Goal: Task Accomplishment & Management: Manage account settings

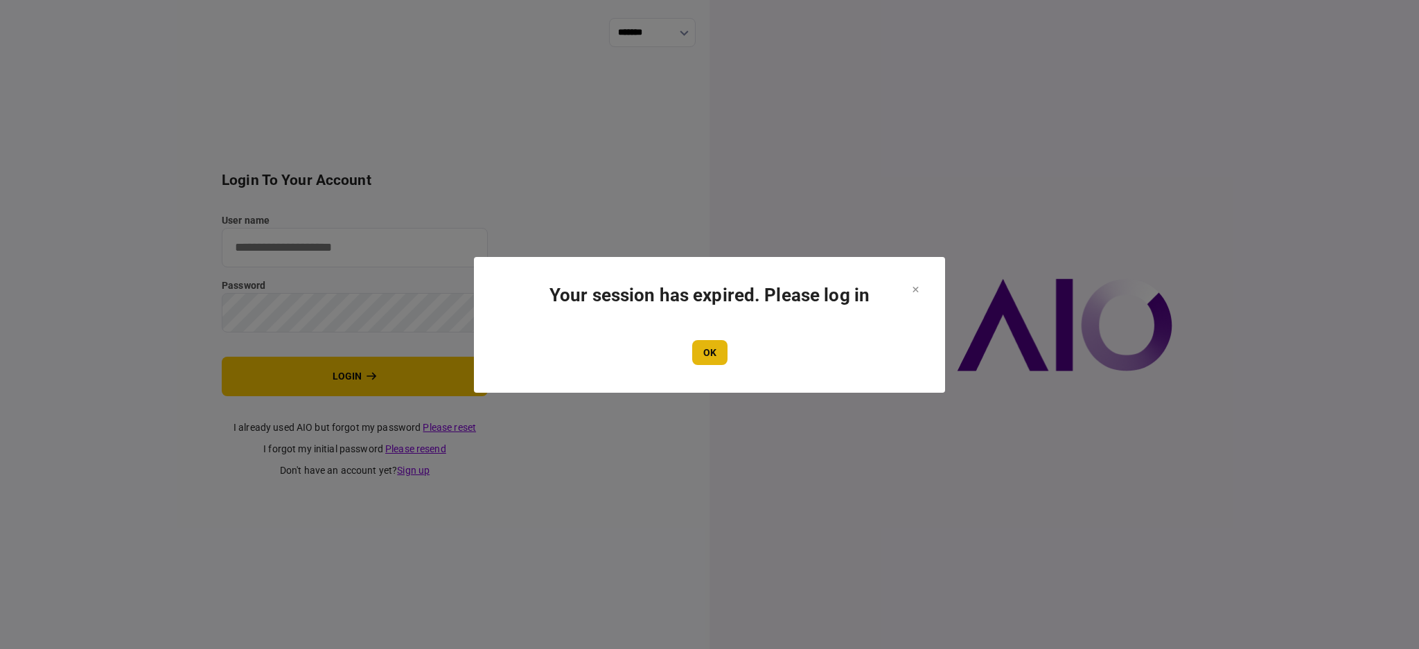
type input "****"
click at [695, 357] on button "OK" at bounding box center [709, 352] width 35 height 25
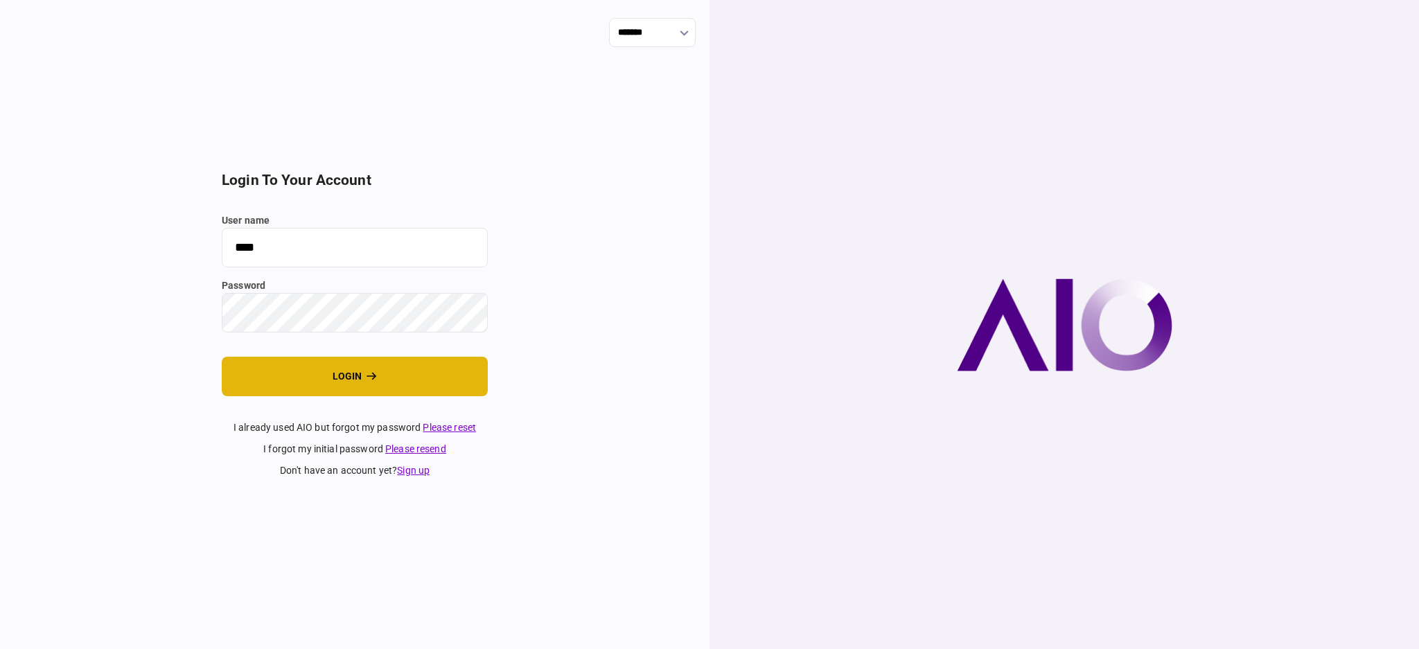
click at [328, 387] on button "login" at bounding box center [355, 376] width 266 height 39
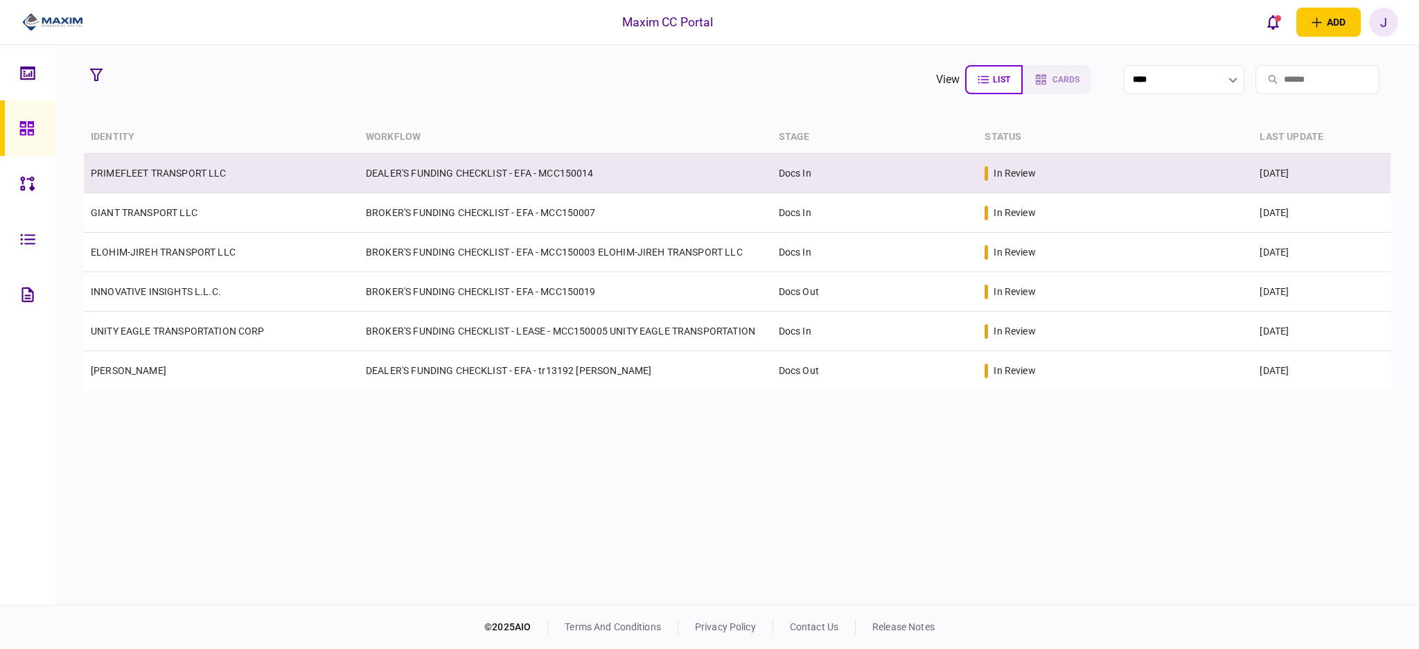
click at [161, 164] on td "PRIMEFLEET TRANSPORT LLC" at bounding box center [221, 173] width 275 height 39
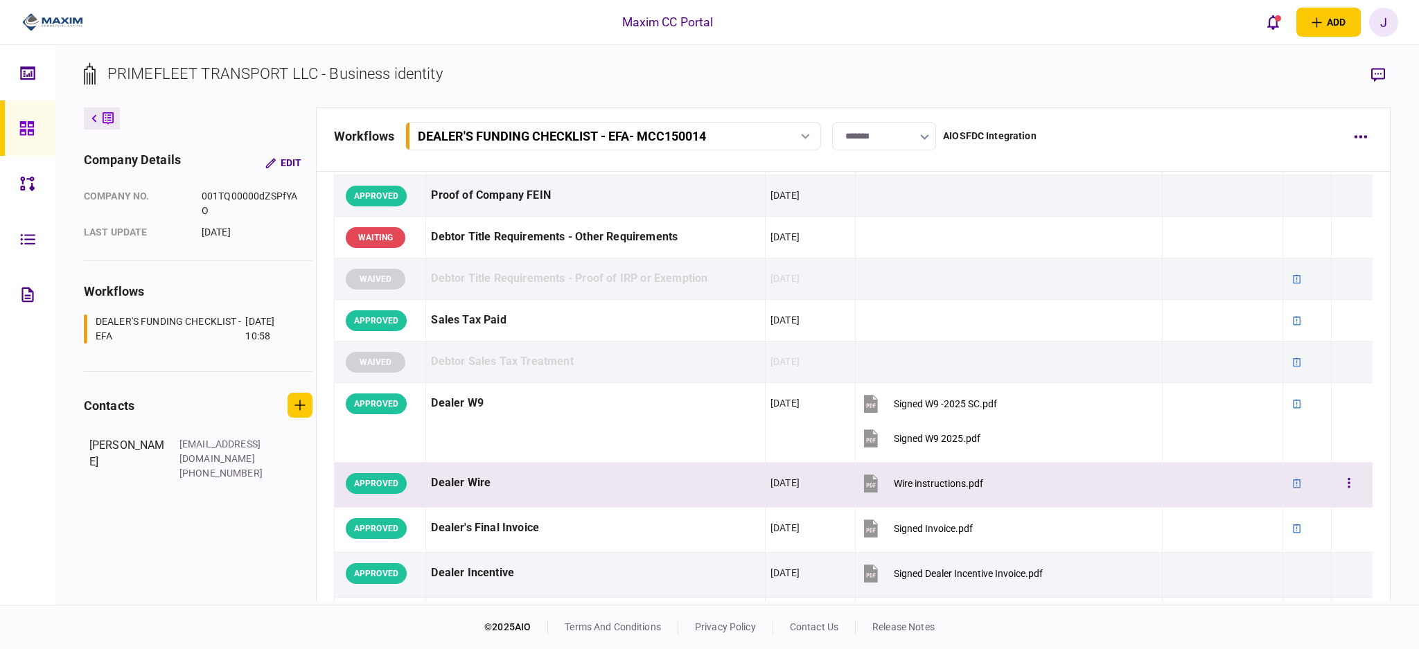
scroll to position [738, 0]
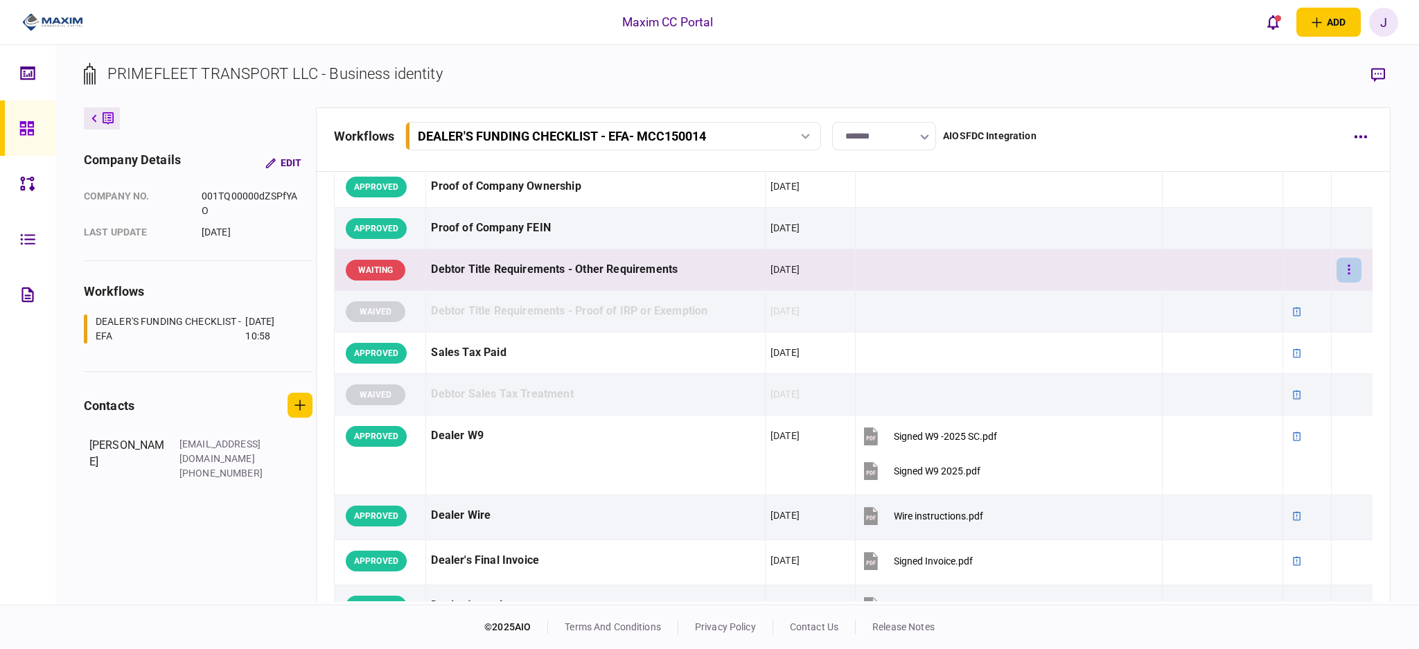
click at [1342, 275] on button "button" at bounding box center [1348, 270] width 25 height 25
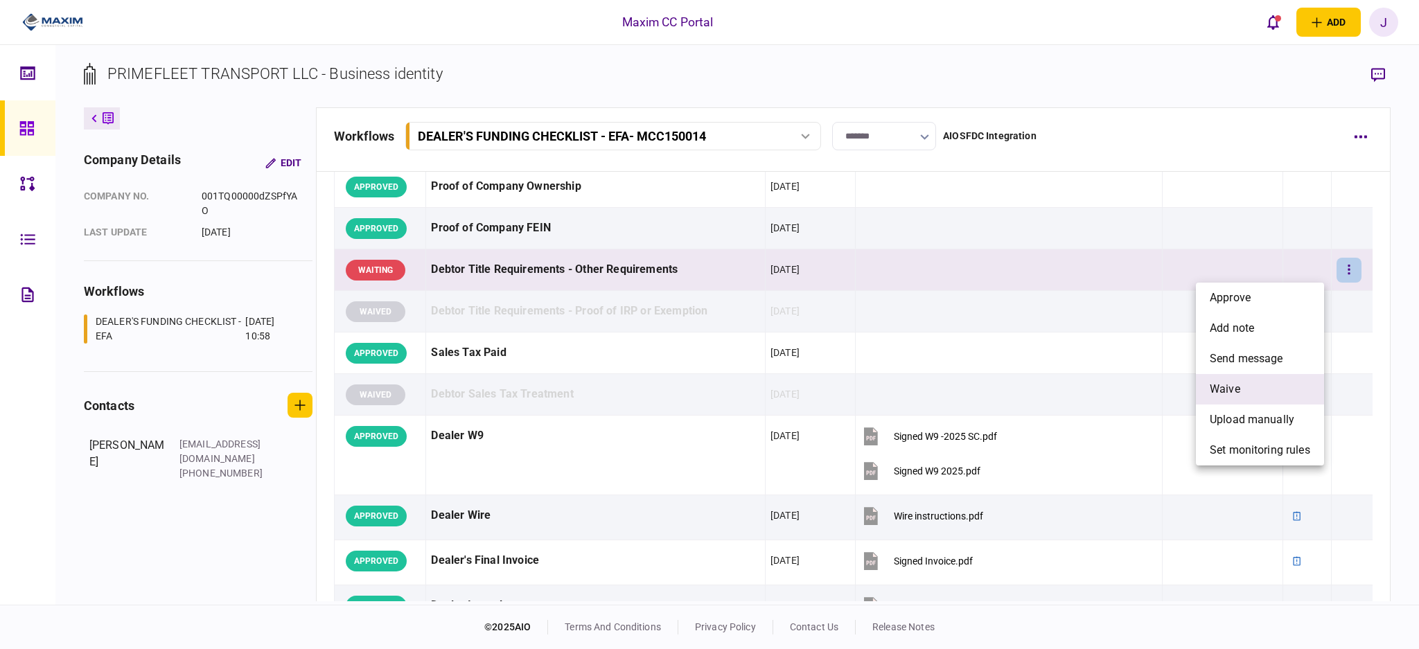
click at [1251, 389] on li "waive" at bounding box center [1260, 389] width 128 height 30
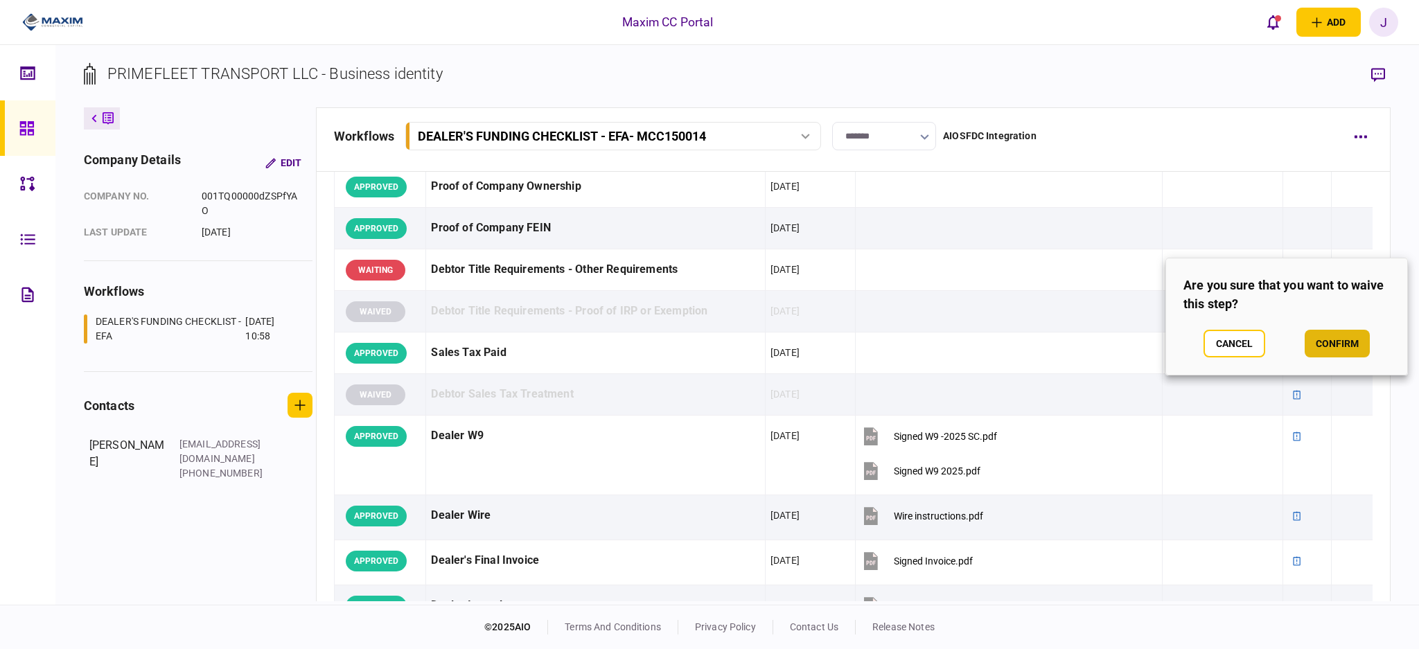
click at [1340, 339] on button "confirm" at bounding box center [1336, 344] width 65 height 28
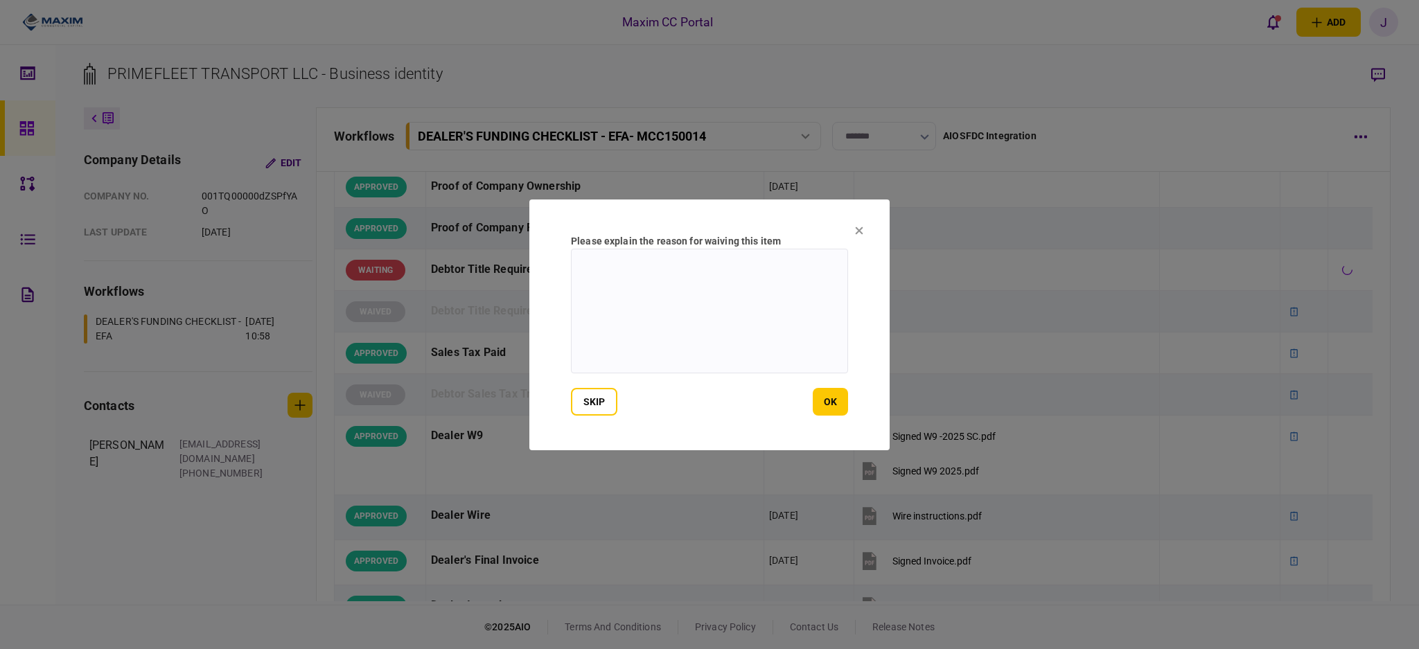
click at [817, 335] on textarea at bounding box center [709, 311] width 277 height 125
type textarea "***"
click at [826, 416] on section "Please explain the reason for waiving this item *** skip ok" at bounding box center [709, 325] width 360 height 251
click at [826, 407] on button "ok" at bounding box center [830, 402] width 35 height 28
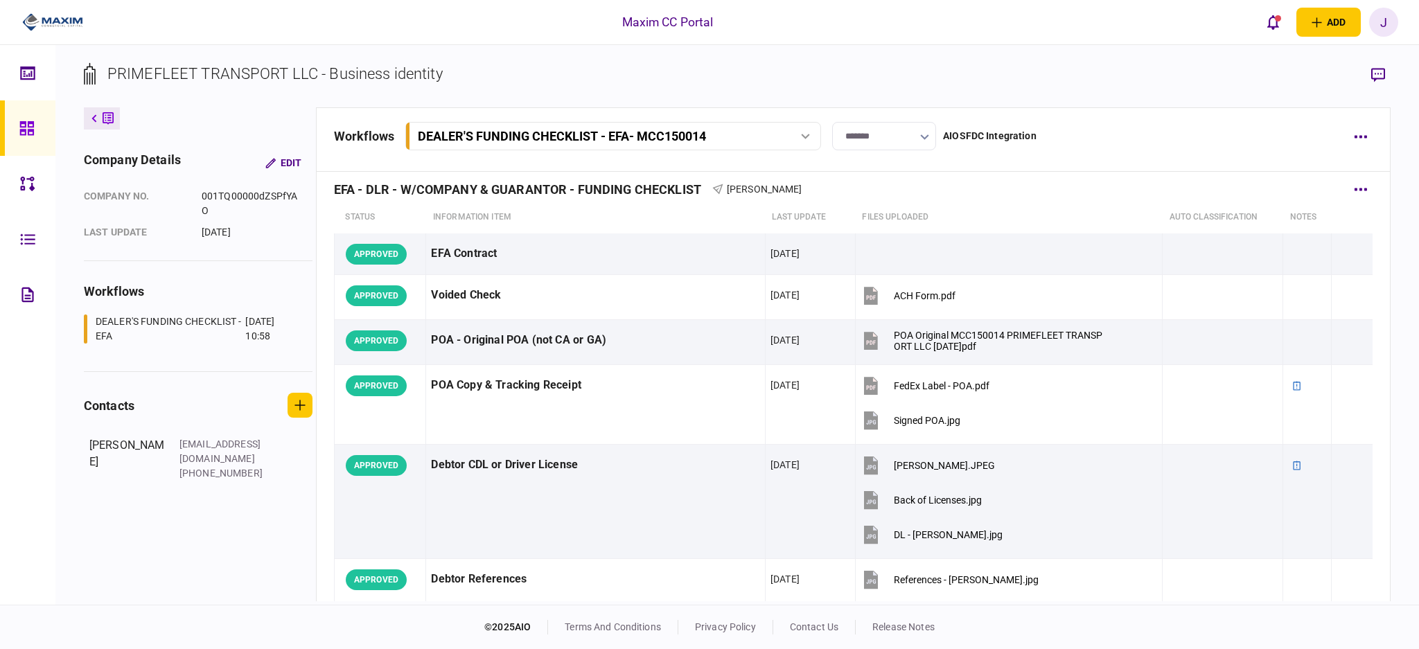
scroll to position [475, 0]
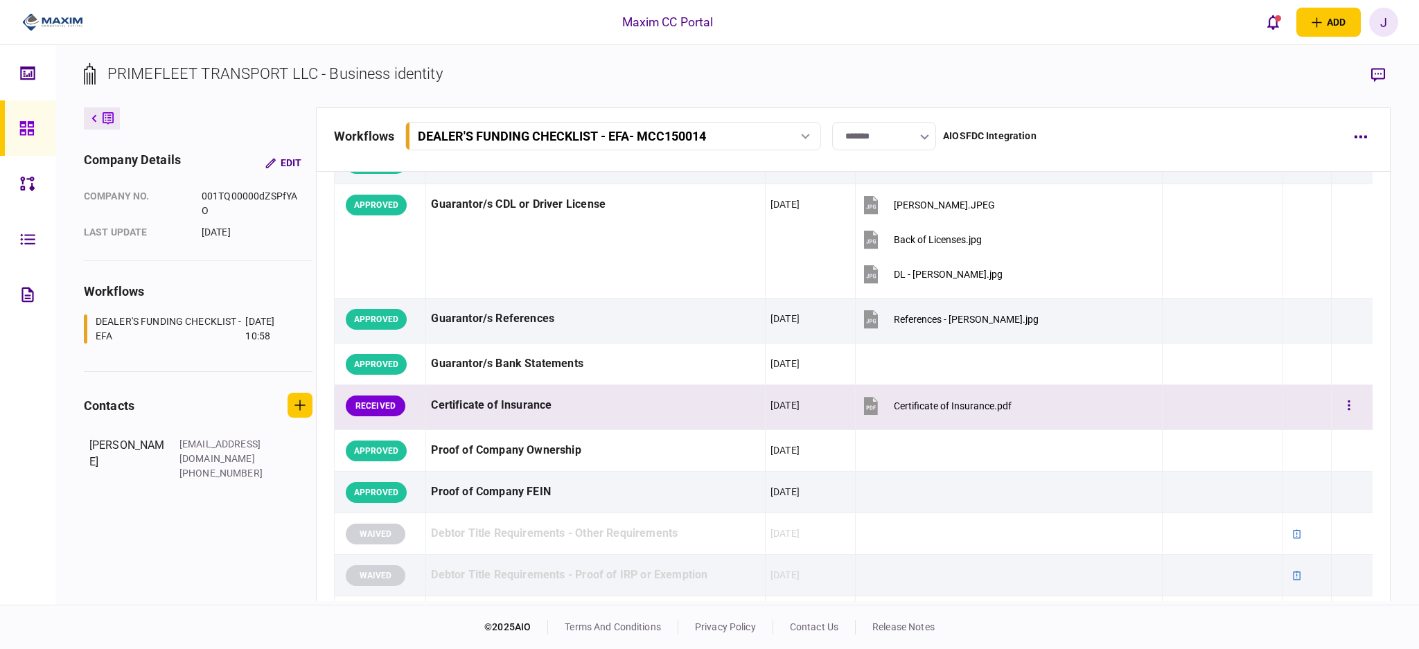
click at [940, 404] on div "Certificate of Insurance.pdf" at bounding box center [953, 405] width 118 height 11
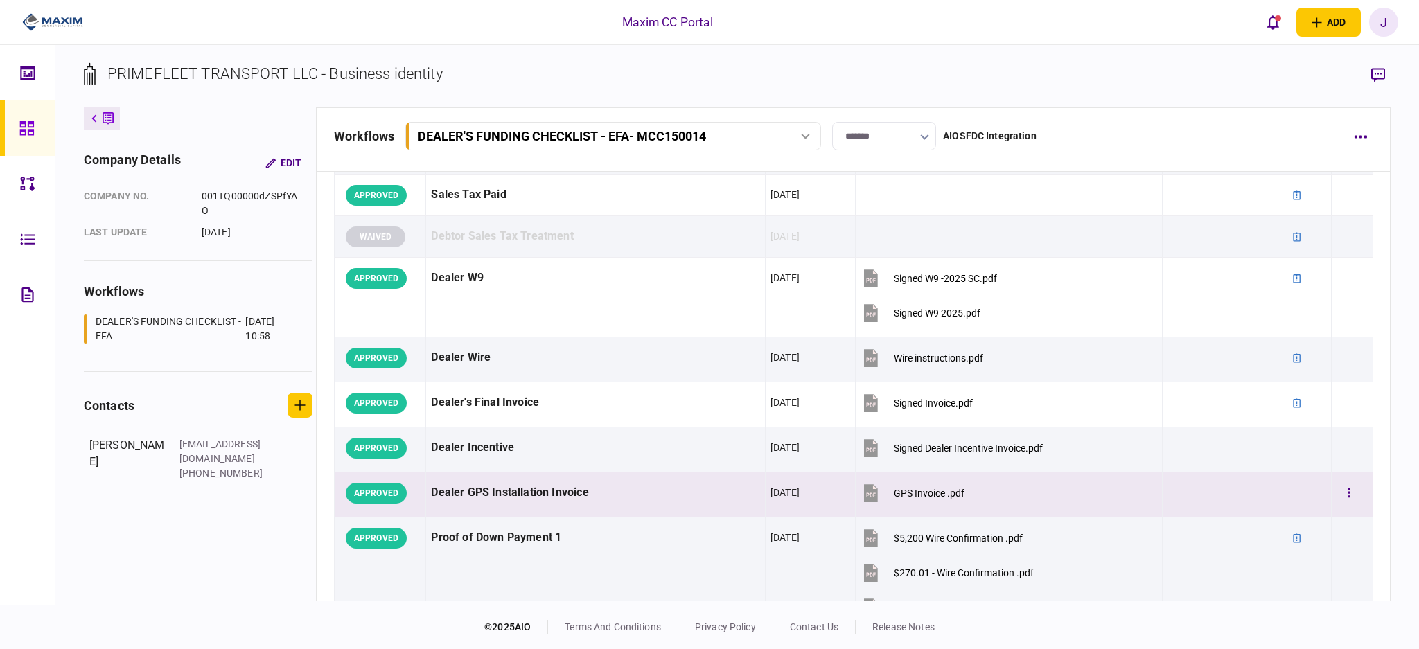
scroll to position [937, 0]
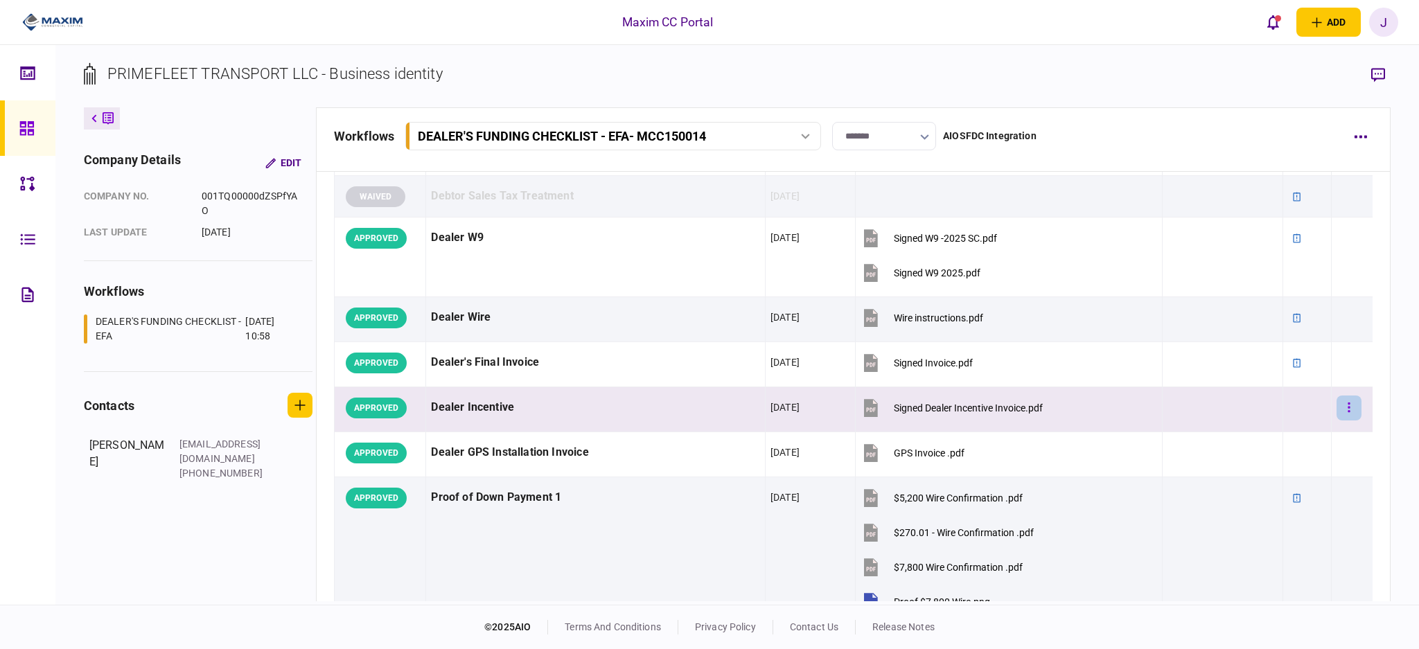
click at [1347, 404] on icon "button" at bounding box center [1348, 407] width 3 height 13
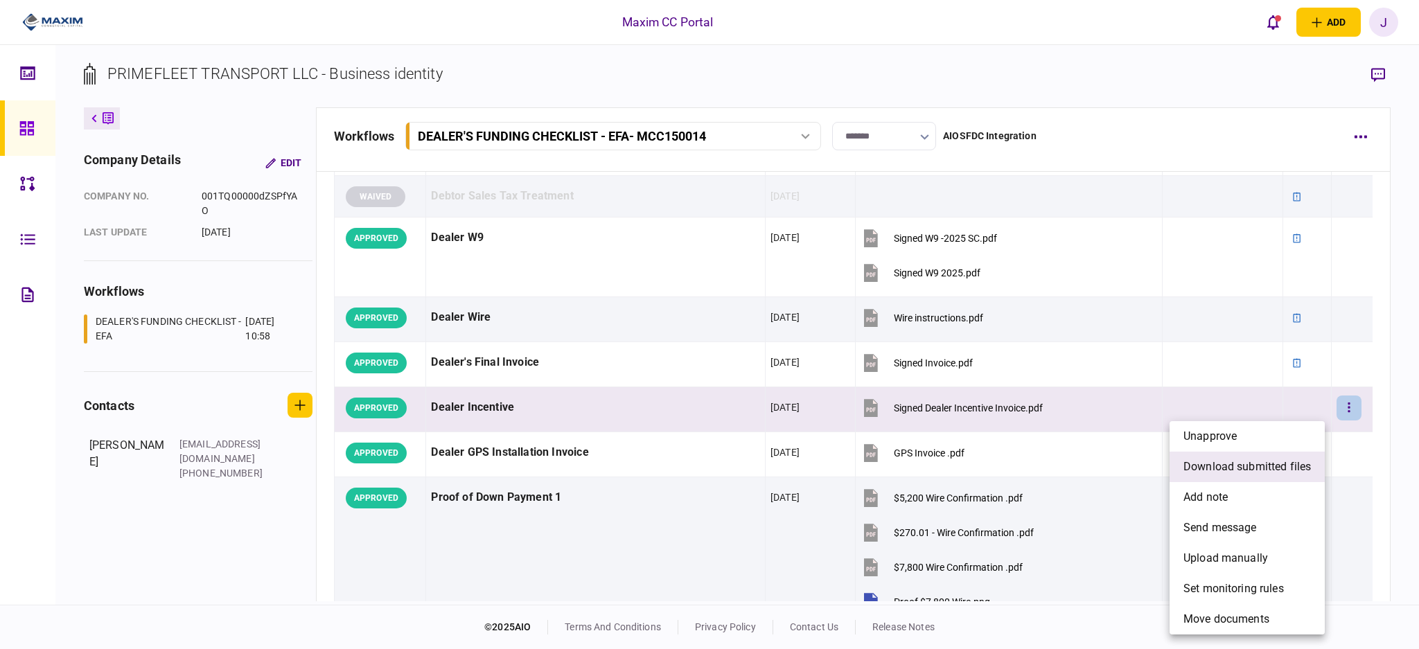
click at [1247, 469] on span "download submitted files" at bounding box center [1246, 467] width 127 height 17
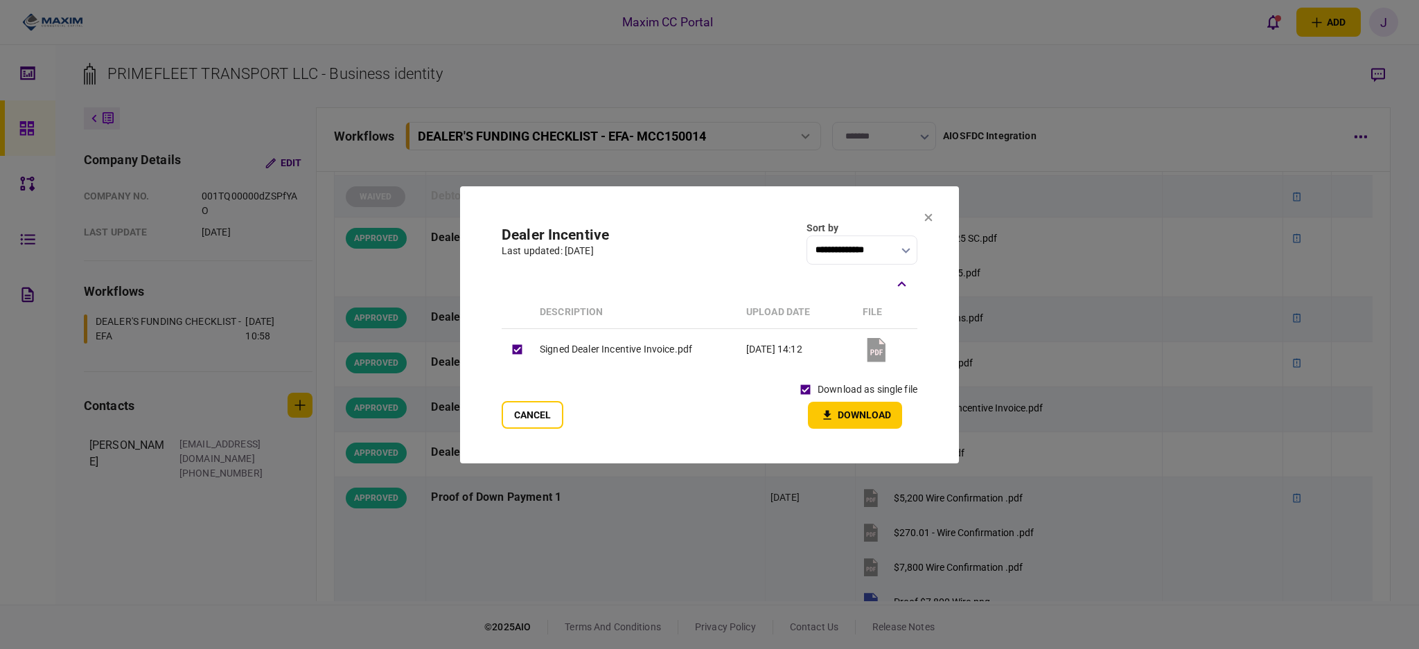
click at [863, 425] on button "Download" at bounding box center [855, 415] width 94 height 27
click at [932, 218] on section "**********" at bounding box center [709, 324] width 499 height 277
click at [925, 216] on icon at bounding box center [928, 217] width 8 height 8
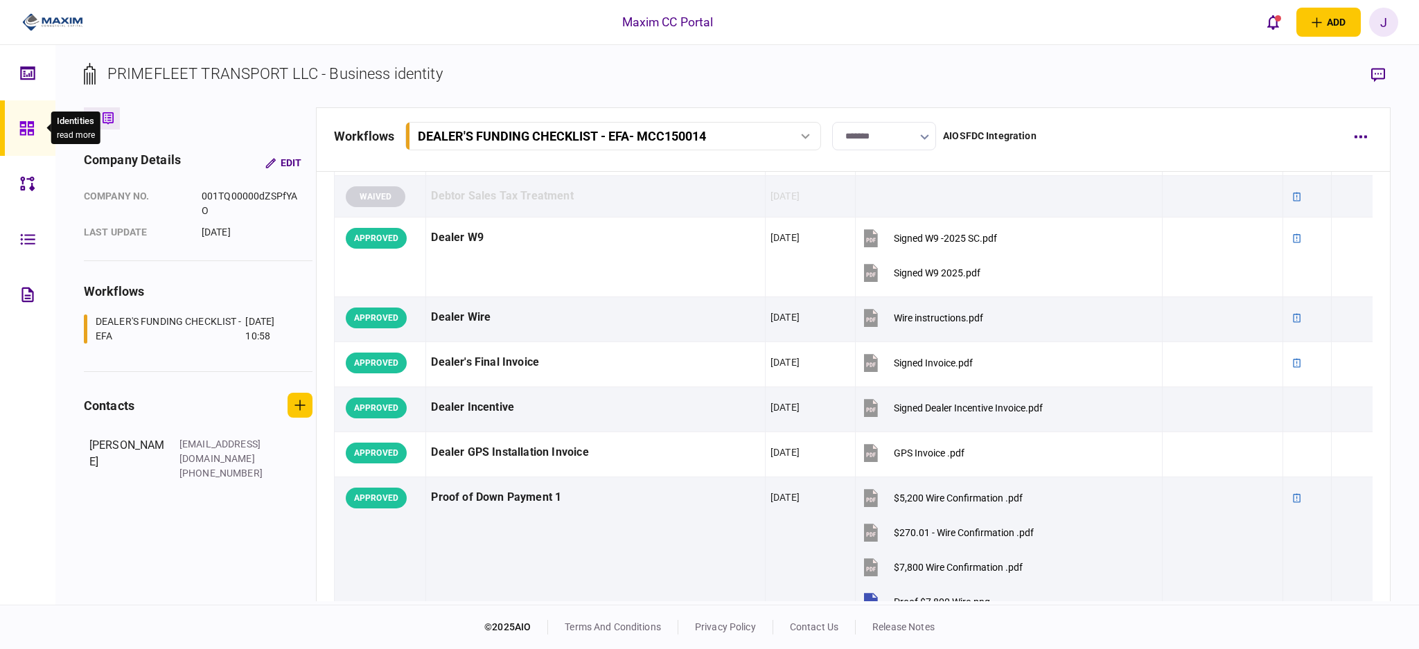
click at [25, 145] on div at bounding box center [30, 127] width 22 height 55
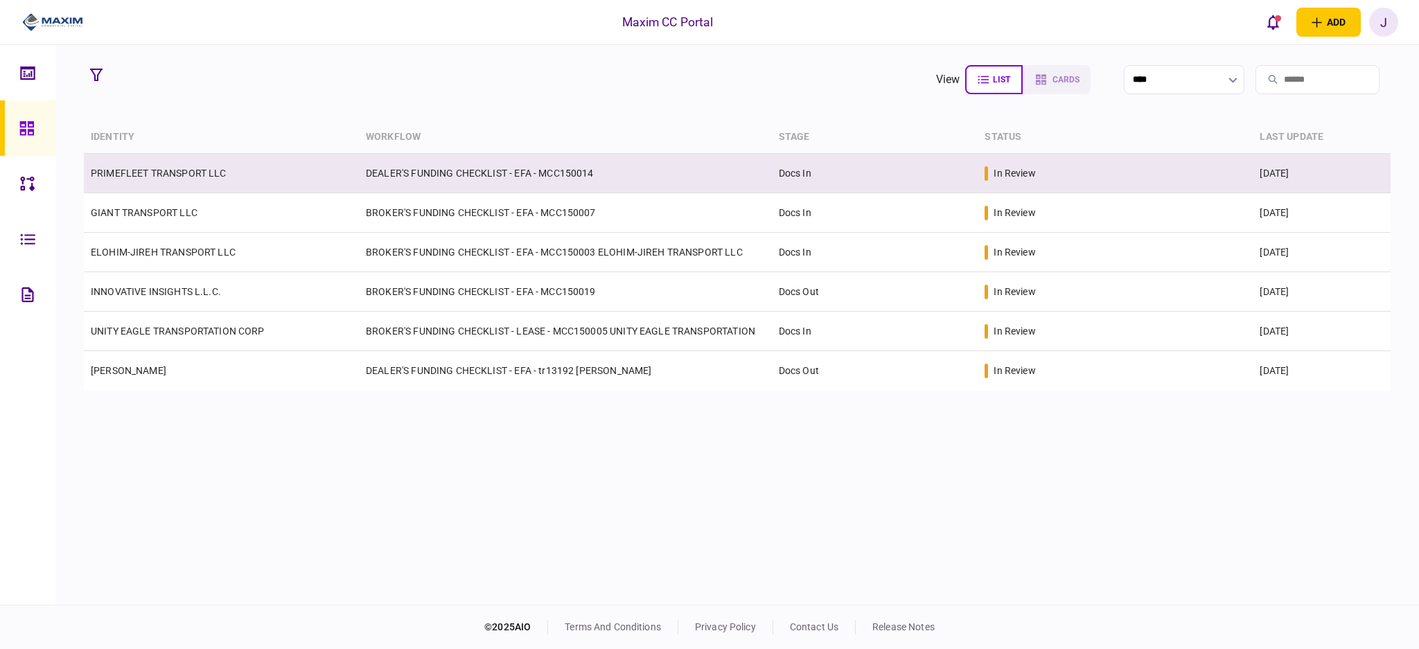
click at [167, 182] on td "PRIMEFLEET TRANSPORT LLC" at bounding box center [221, 173] width 275 height 39
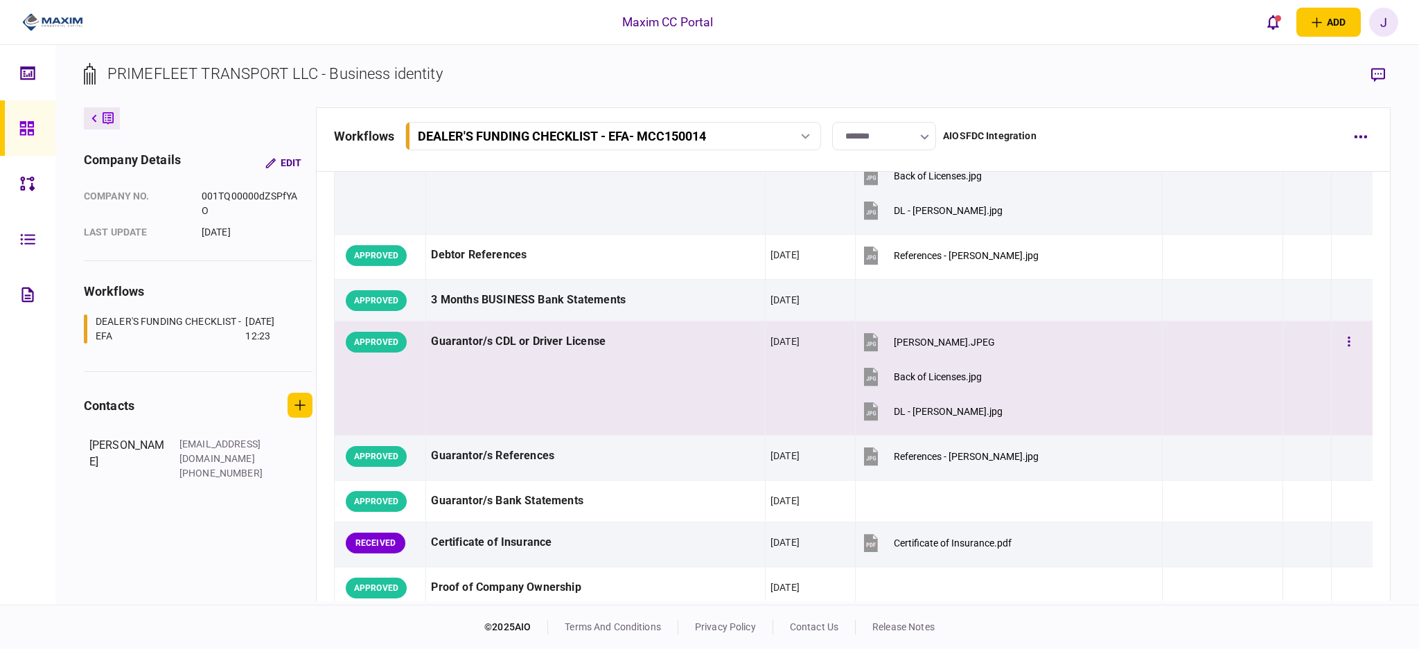
scroll to position [369, 0]
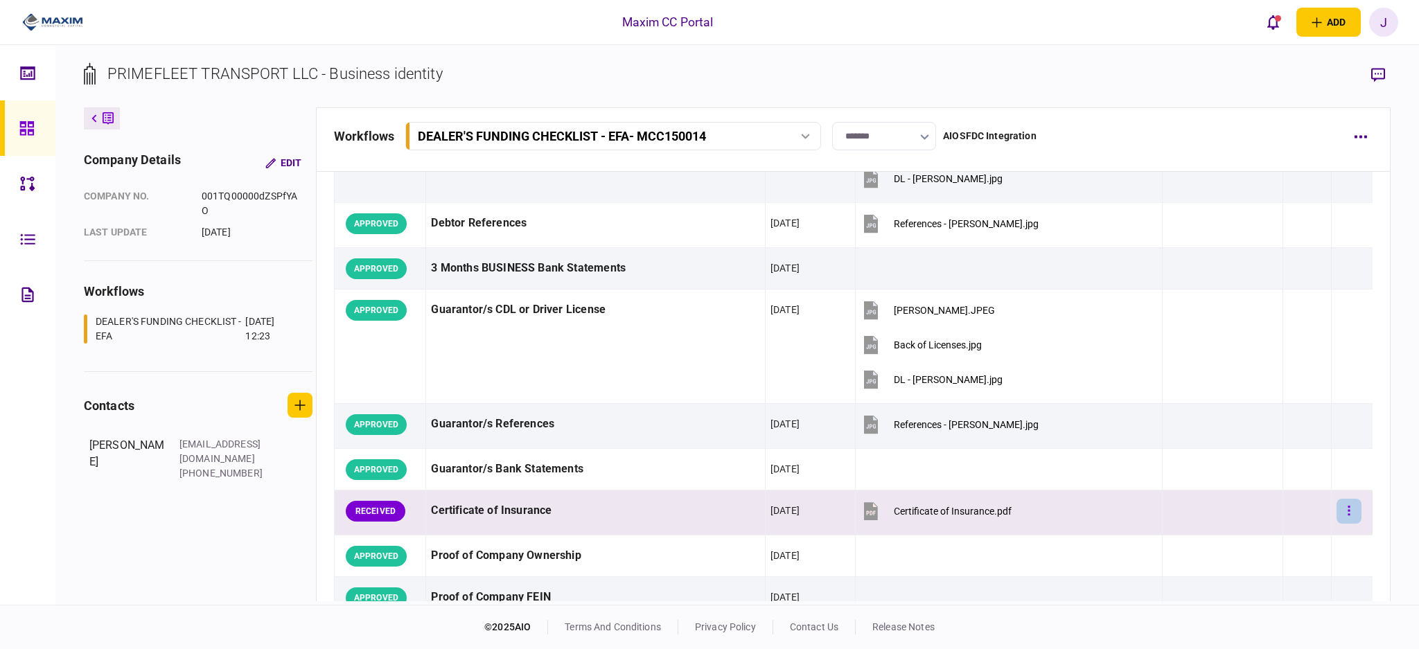
click at [1336, 511] on button "button" at bounding box center [1348, 511] width 25 height 25
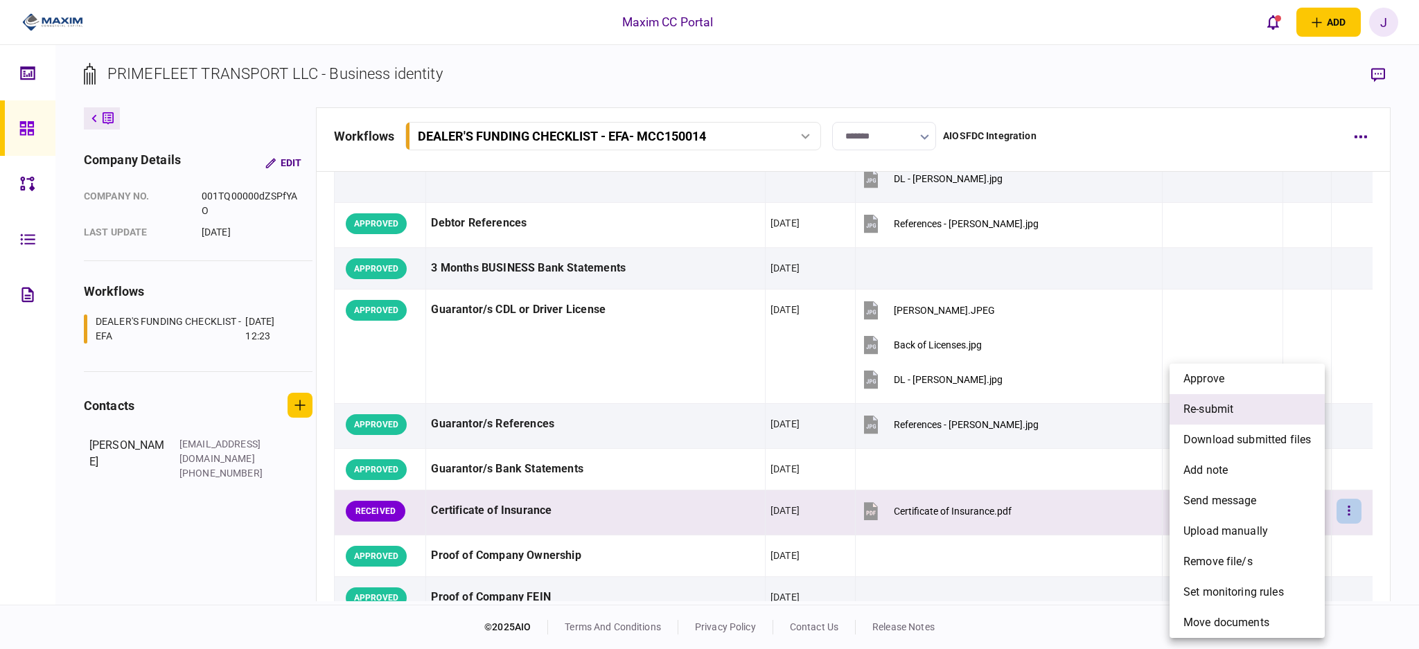
click at [1262, 406] on li "re-submit" at bounding box center [1246, 409] width 155 height 30
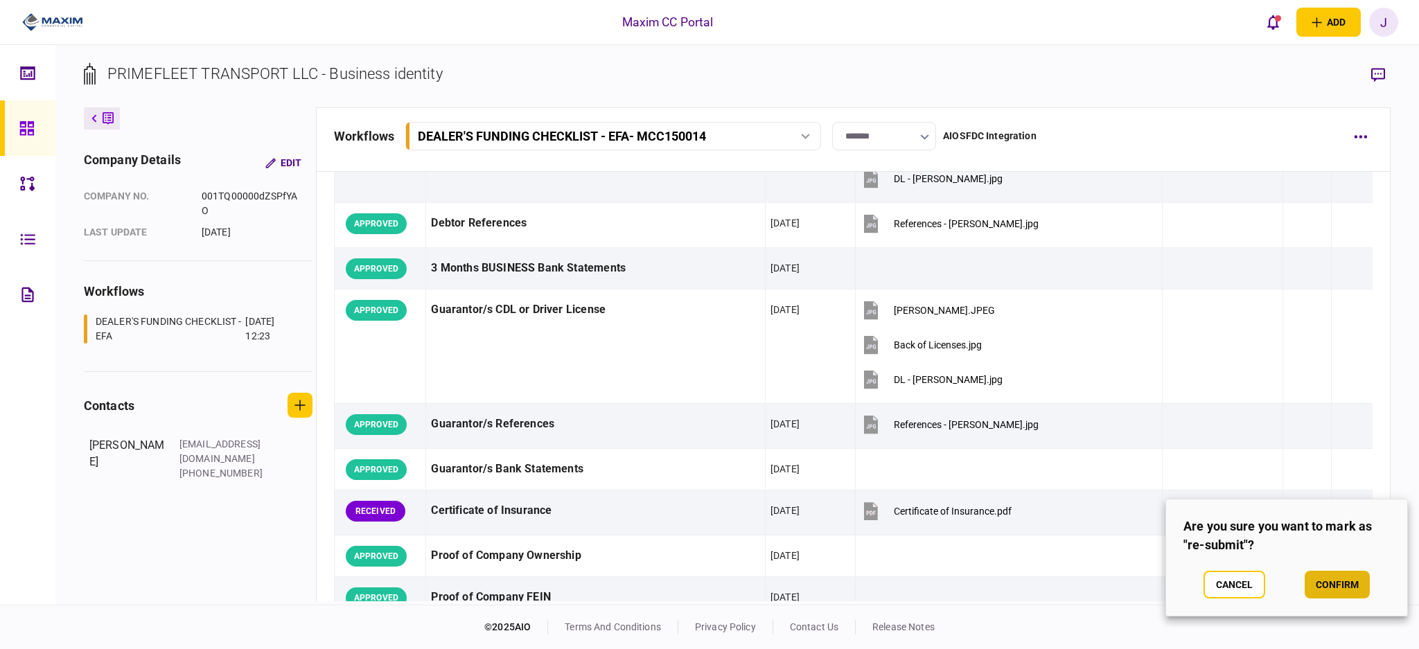
click at [1344, 583] on button "confirm" at bounding box center [1336, 585] width 65 height 28
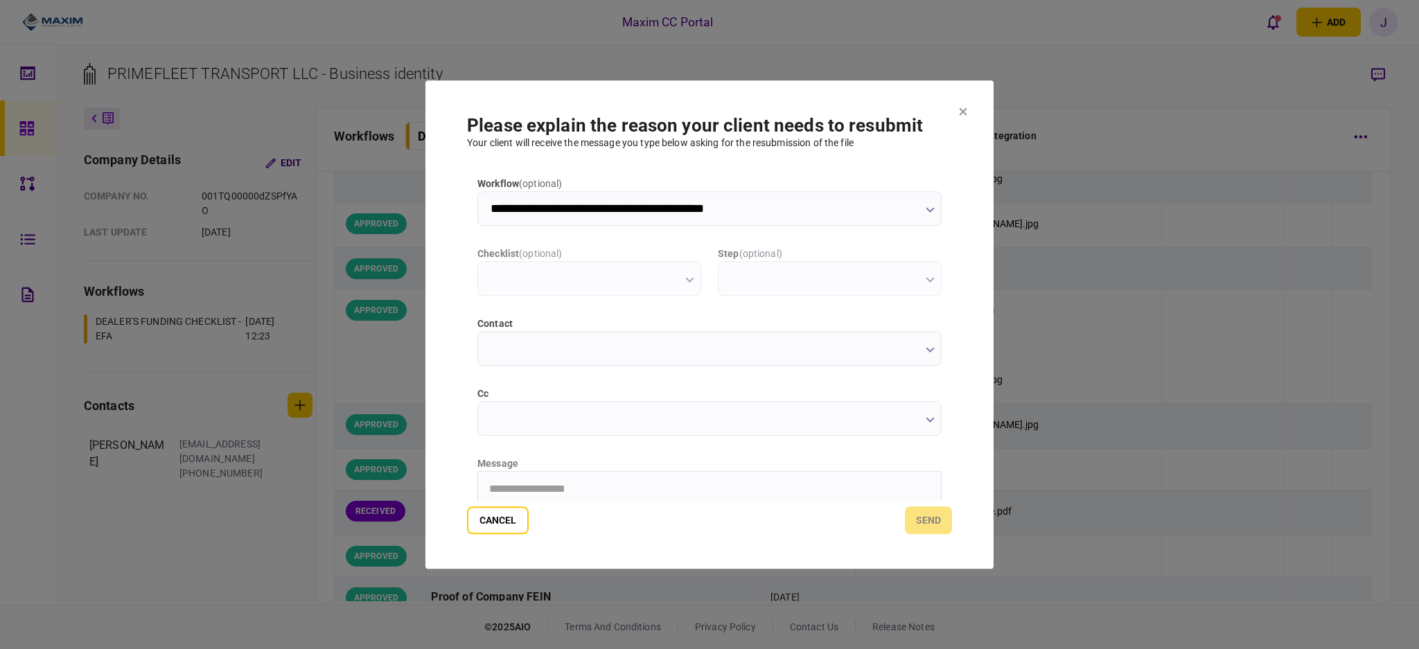
scroll to position [0, 0]
type input "**********"
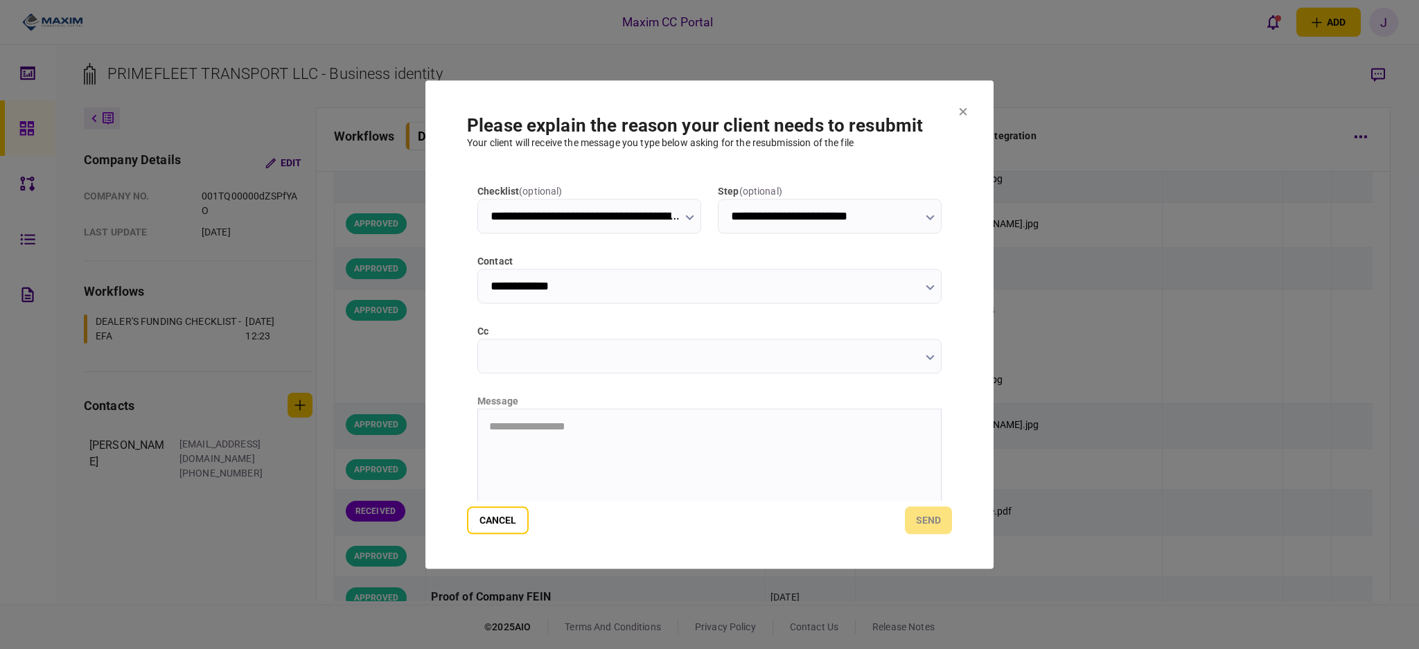
scroll to position [92, 0]
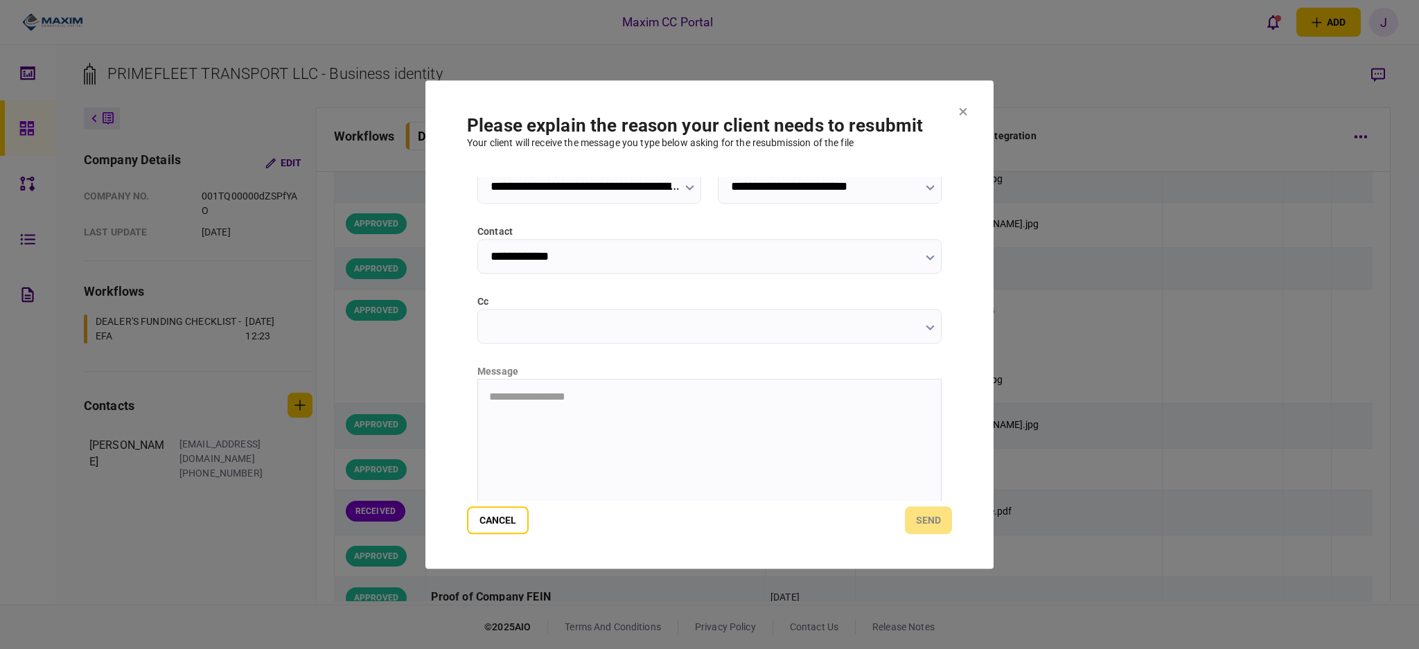
click at [524, 414] on html "**********" at bounding box center [709, 396] width 463 height 35
click at [917, 520] on button "send" at bounding box center [928, 520] width 47 height 28
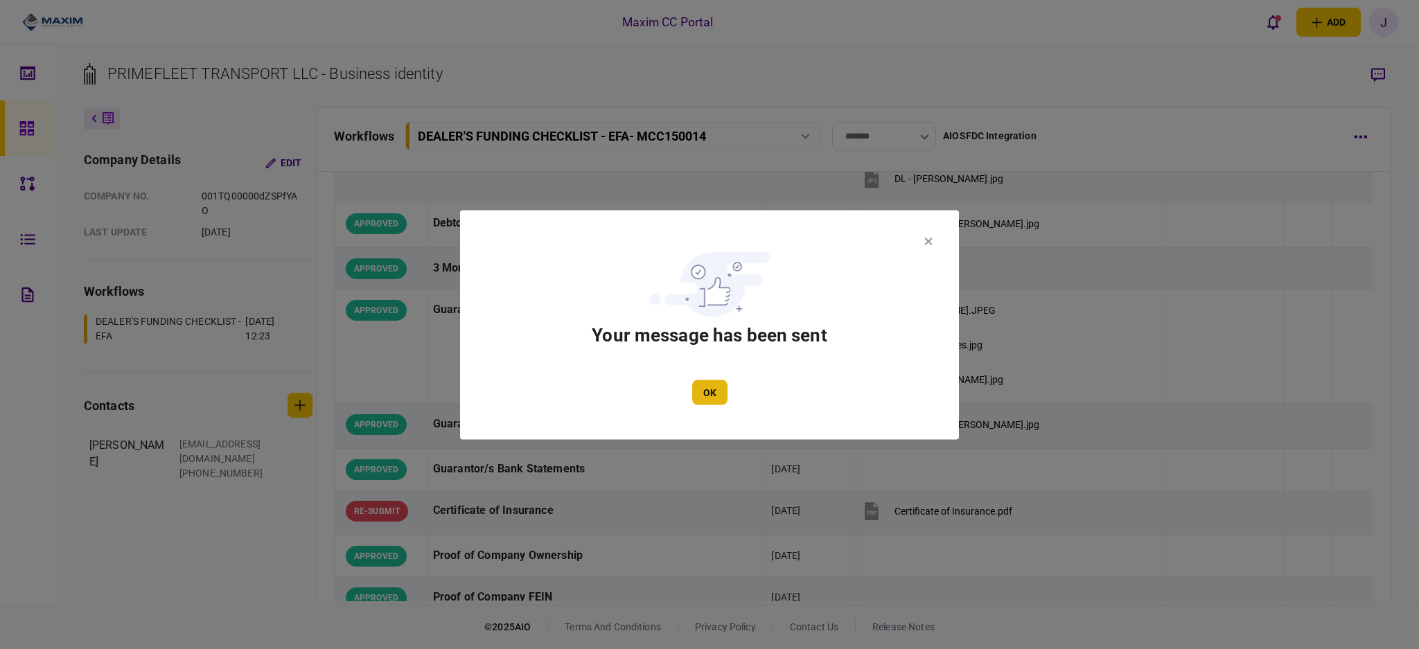
click at [718, 404] on button "OK" at bounding box center [709, 392] width 35 height 25
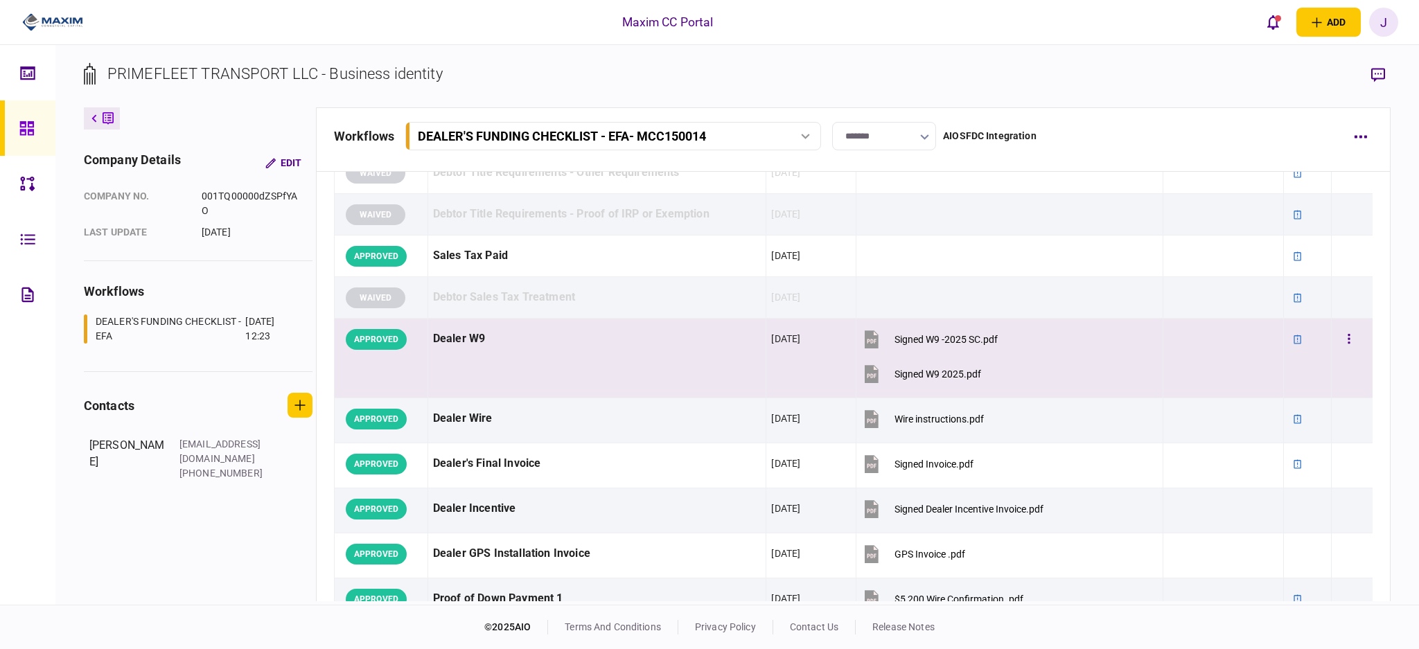
scroll to position [923, 0]
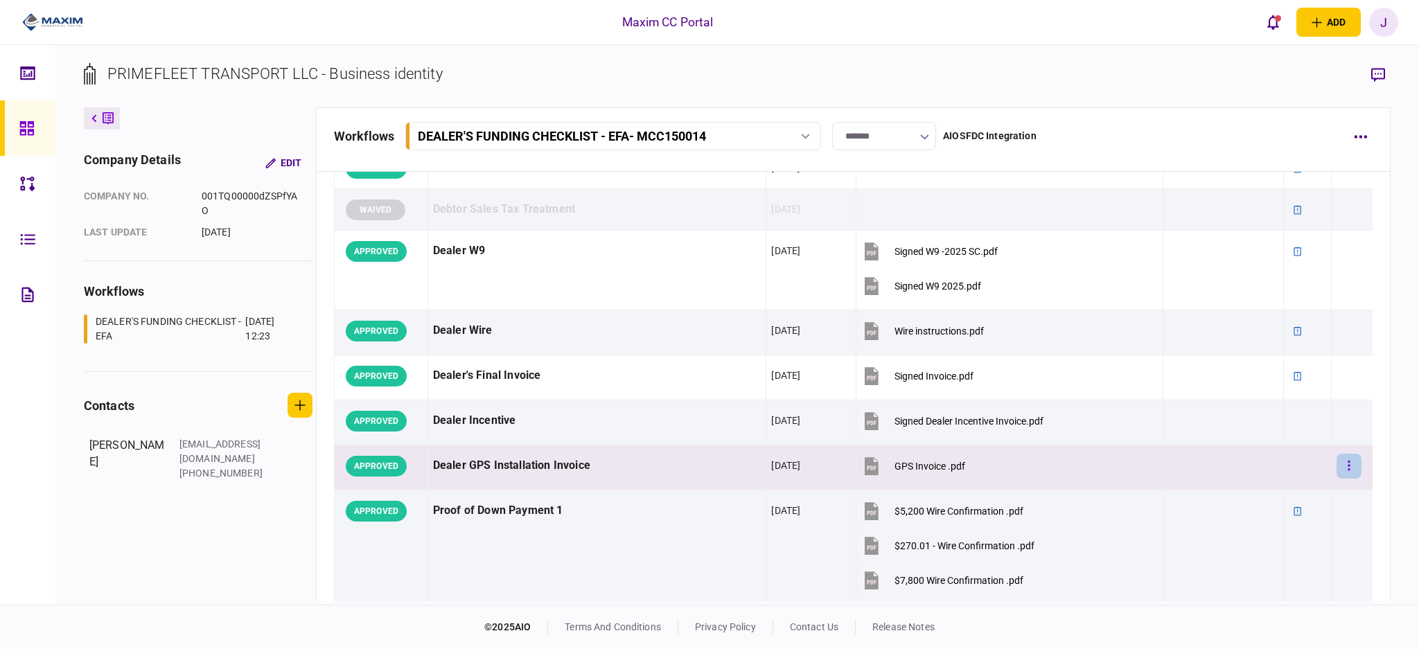
click at [1340, 466] on button "button" at bounding box center [1348, 466] width 25 height 25
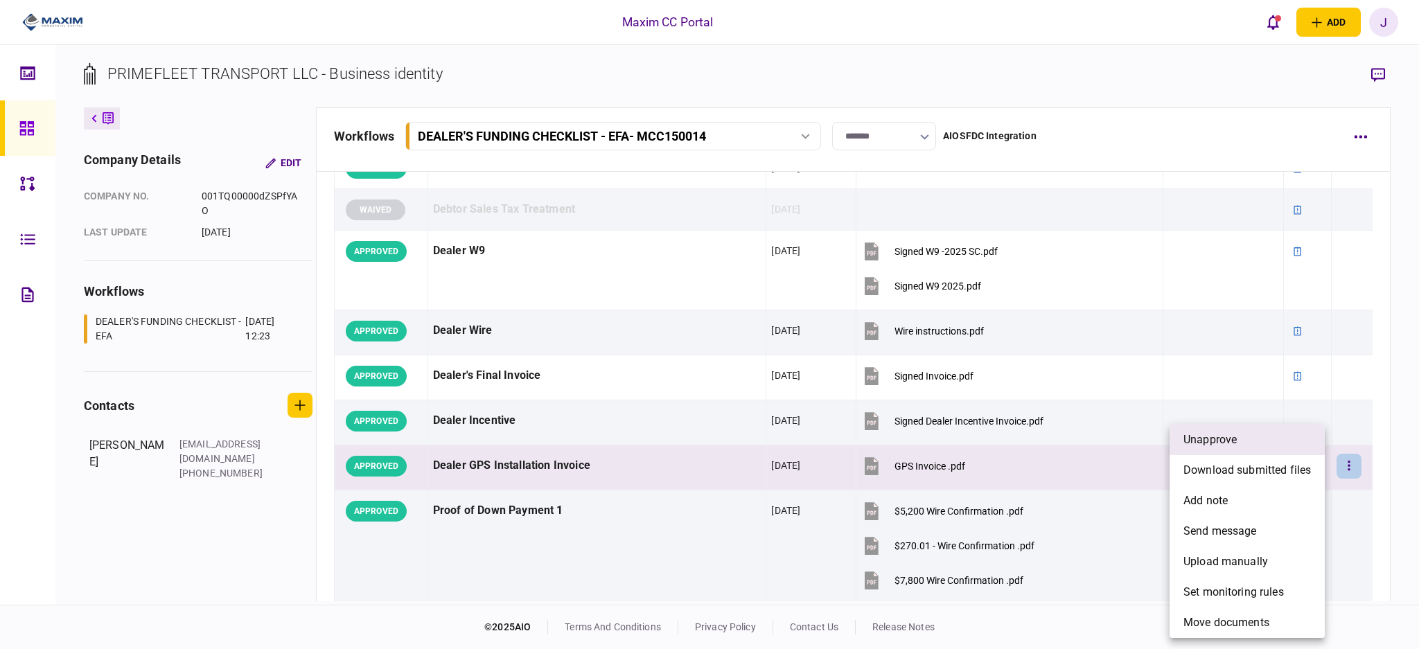
click at [1225, 452] on li "unapprove" at bounding box center [1246, 440] width 155 height 30
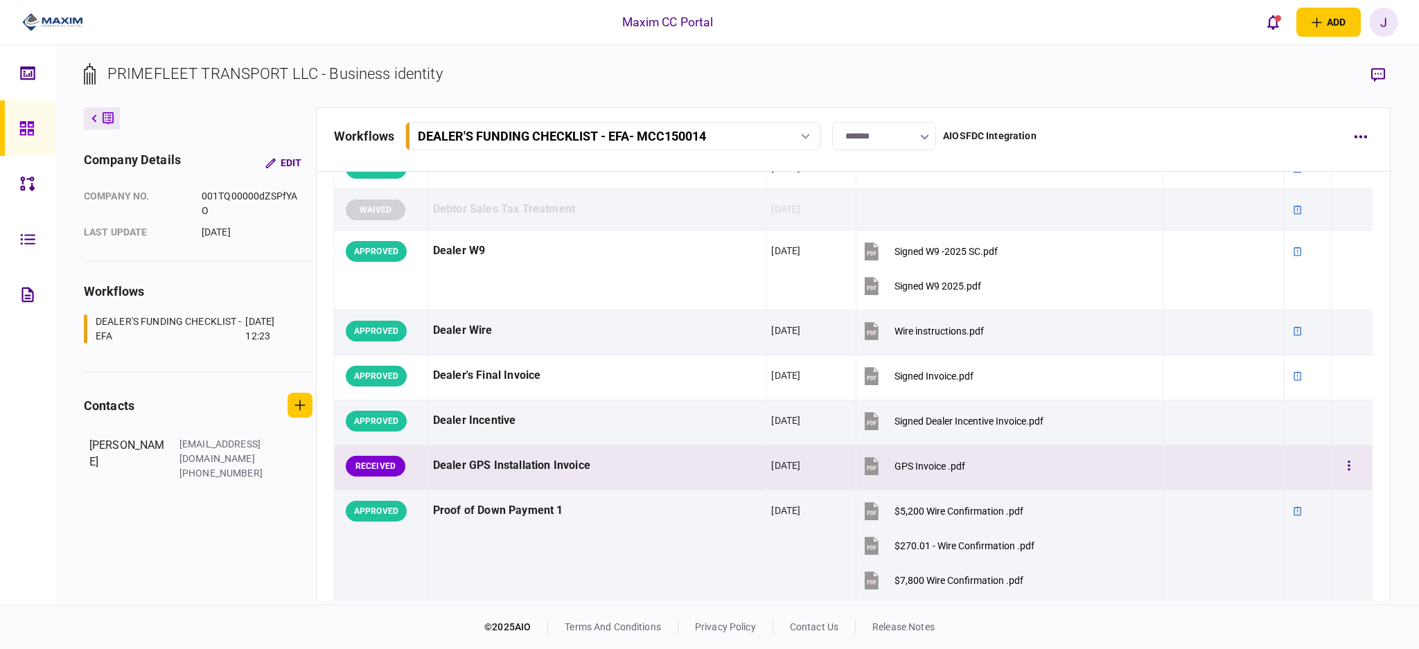
click at [1341, 482] on td at bounding box center [1352, 467] width 42 height 45
click at [1341, 472] on button "button" at bounding box center [1348, 466] width 25 height 25
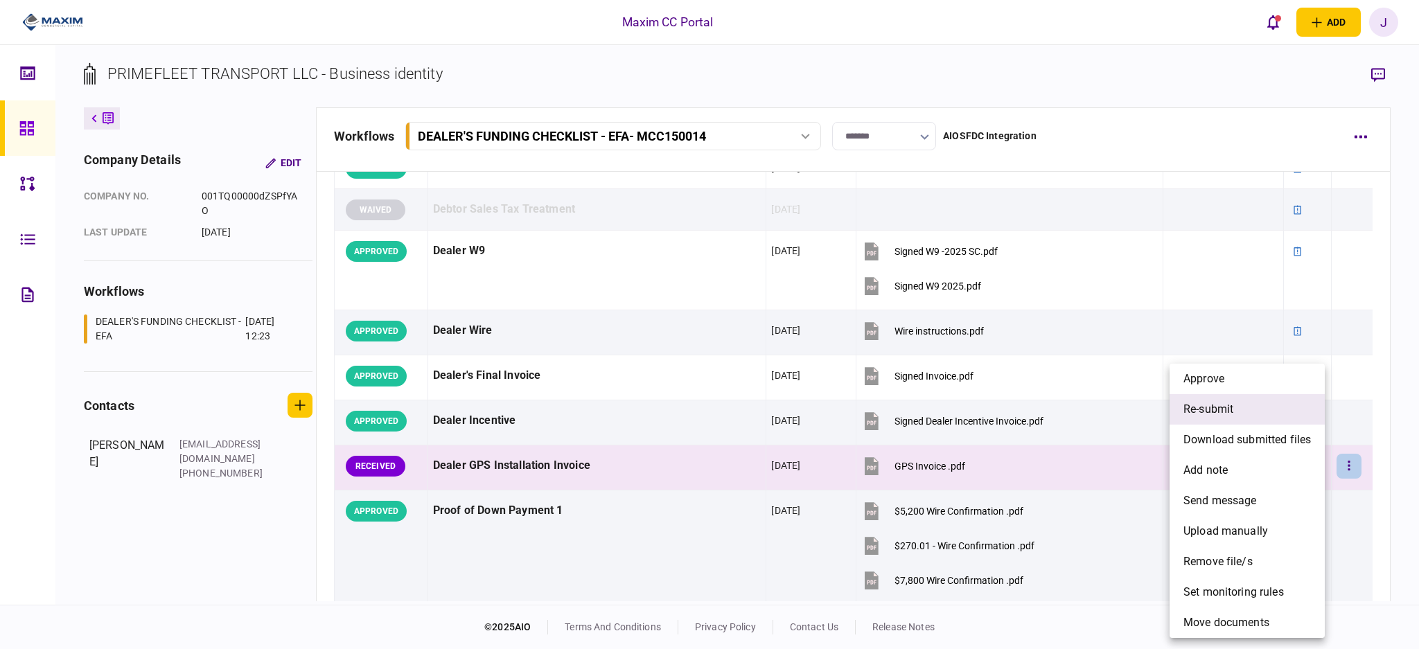
click at [1271, 400] on li "re-submit" at bounding box center [1246, 409] width 155 height 30
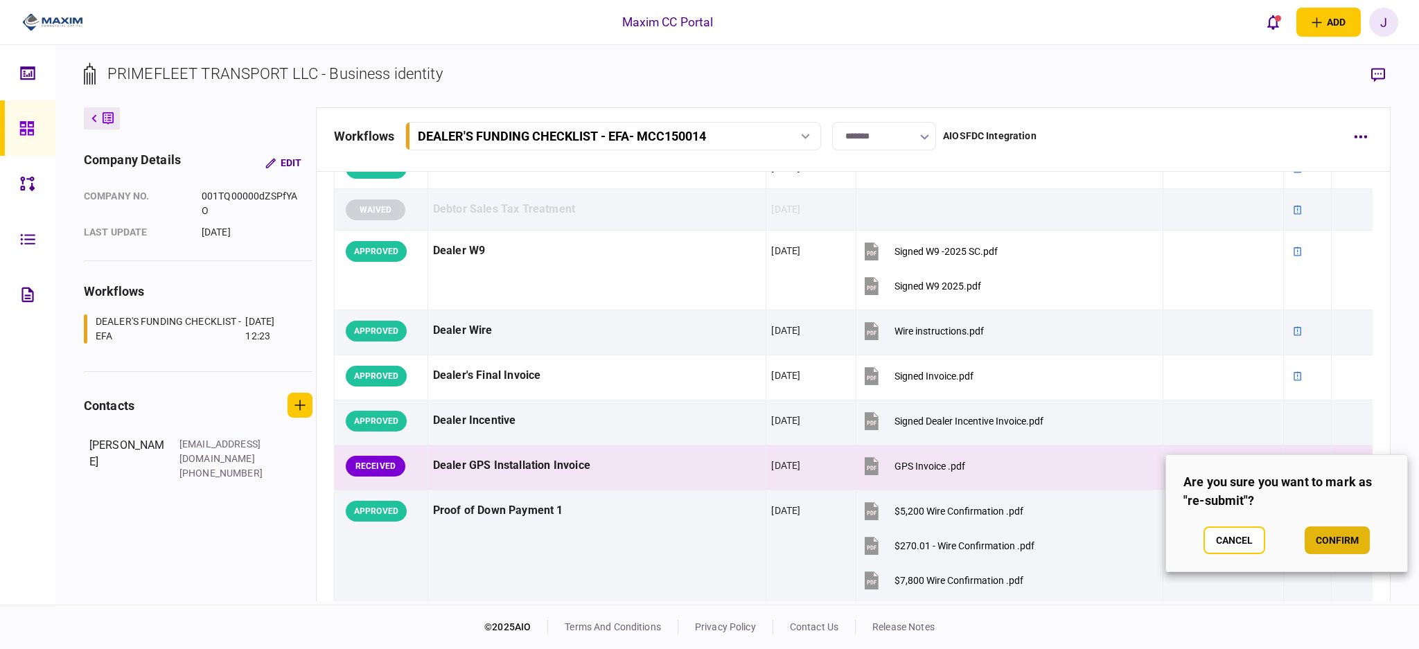
click at [1343, 549] on button "confirm" at bounding box center [1336, 540] width 65 height 28
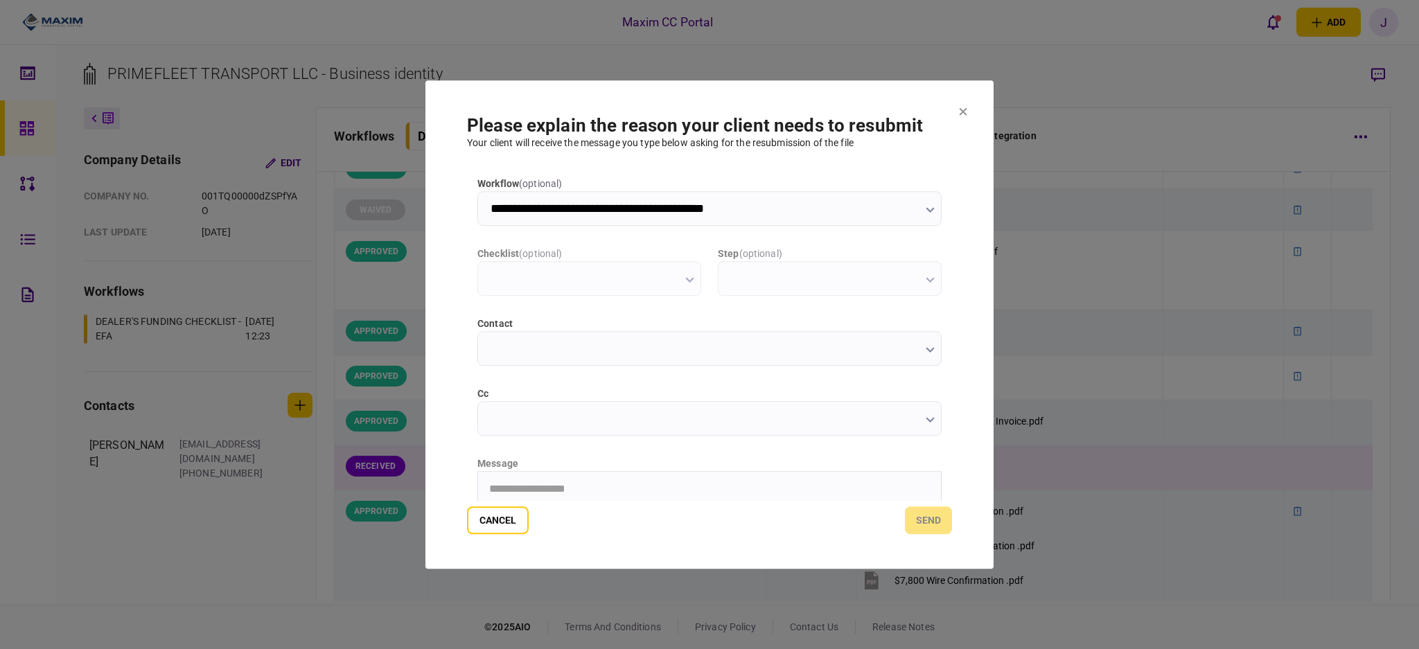
scroll to position [0, 0]
type input "**********"
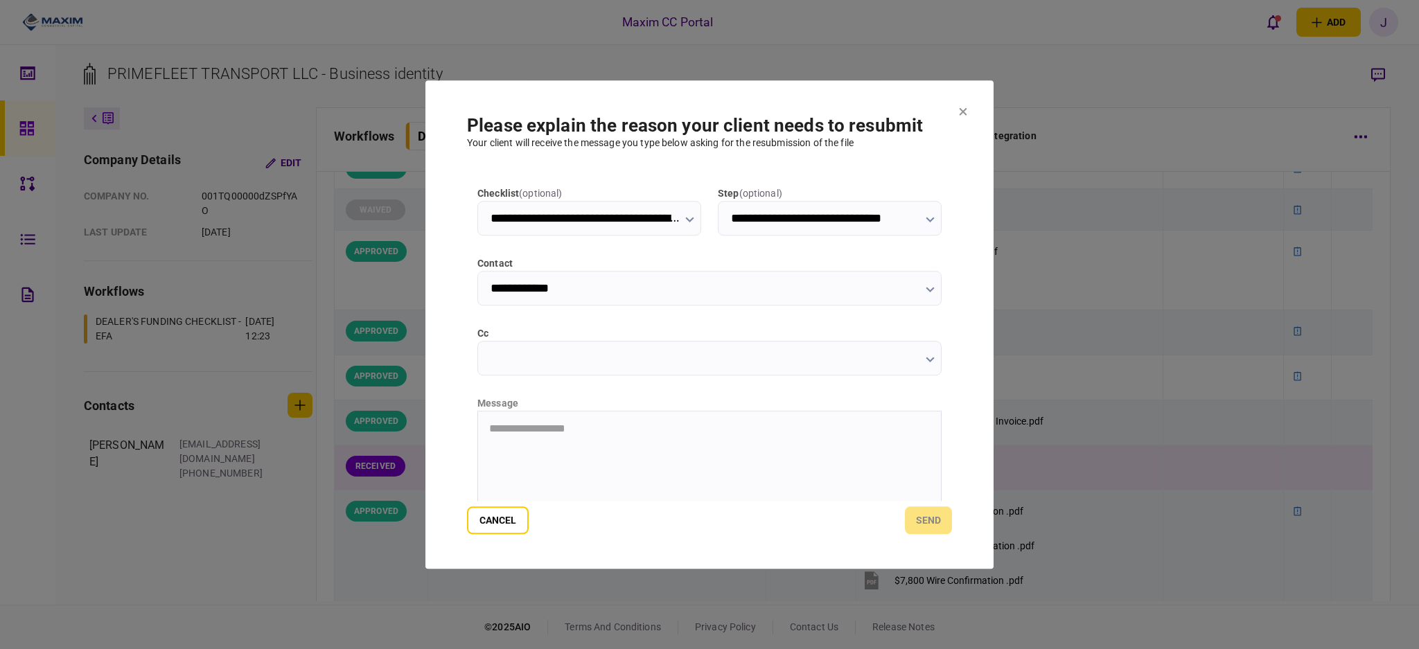
scroll to position [92, 0]
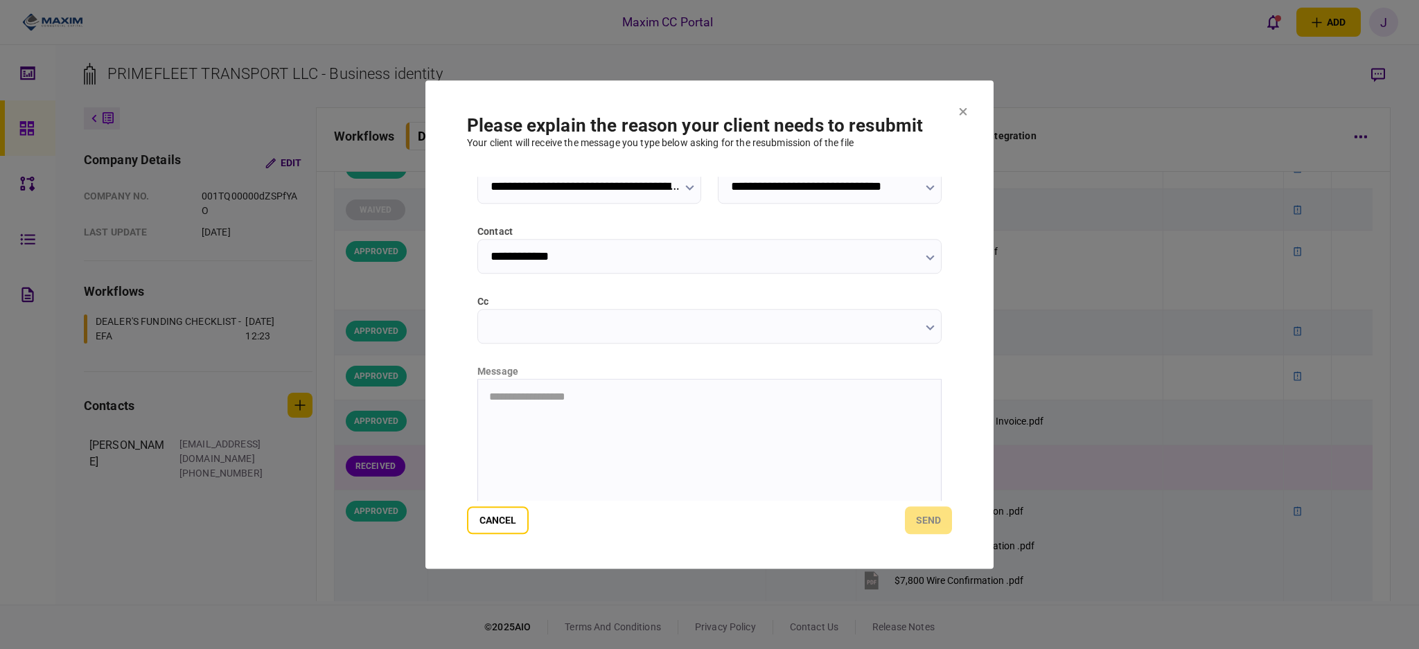
drag, startPoint x: 574, startPoint y: 382, endPoint x: 567, endPoint y: 386, distance: 8.1
click at [572, 384] on html "**********" at bounding box center [709, 396] width 463 height 35
click at [919, 515] on button "send" at bounding box center [928, 520] width 47 height 28
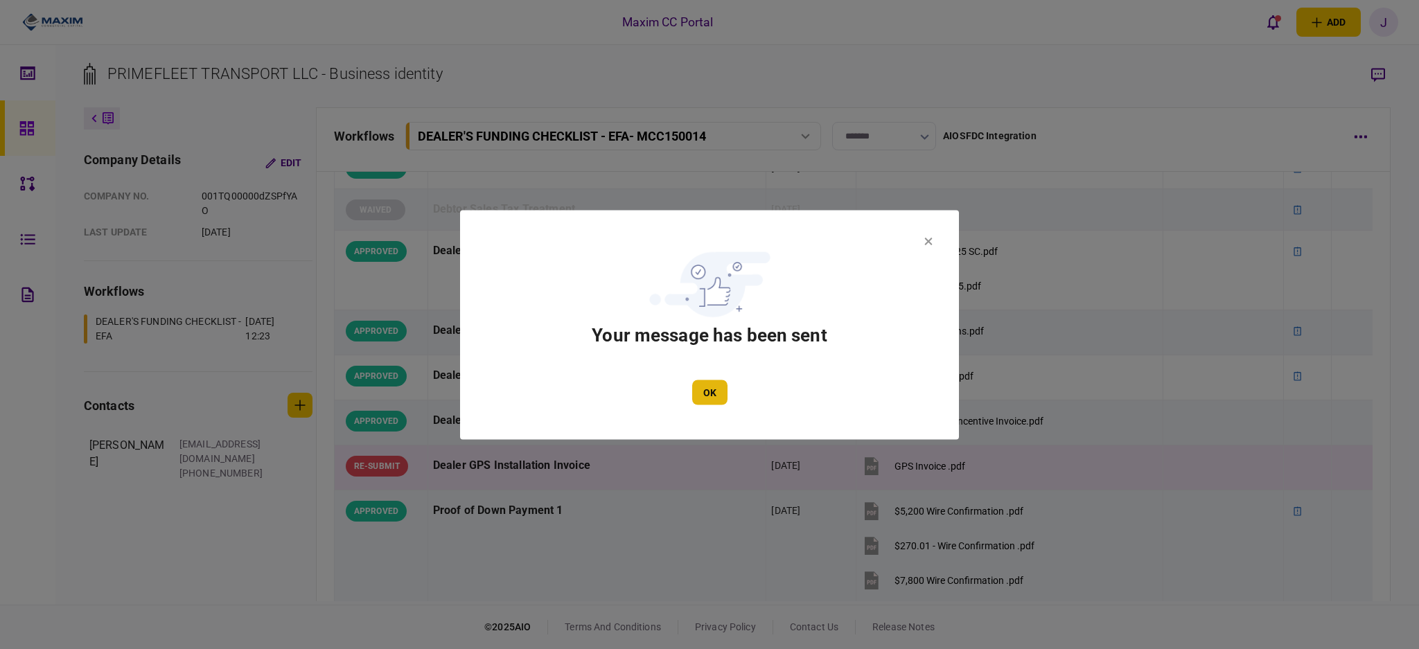
click at [704, 387] on button "OK" at bounding box center [709, 392] width 35 height 25
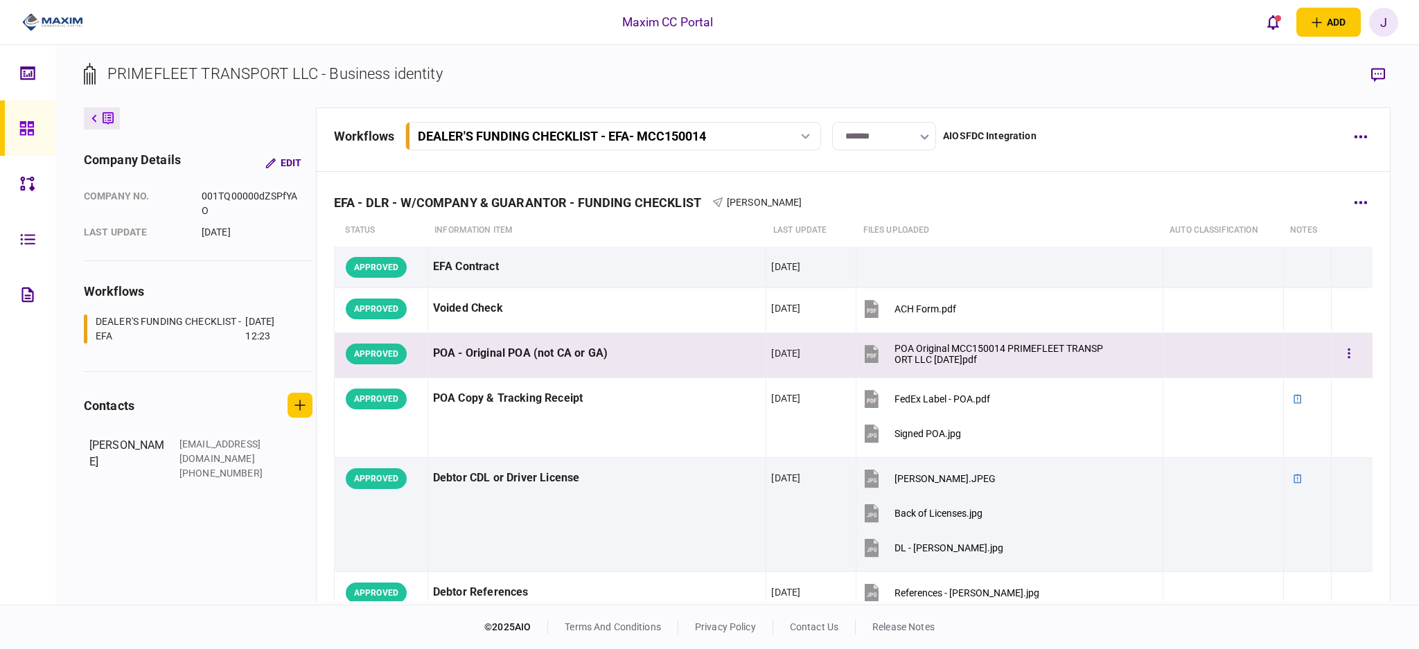
scroll to position [369, 0]
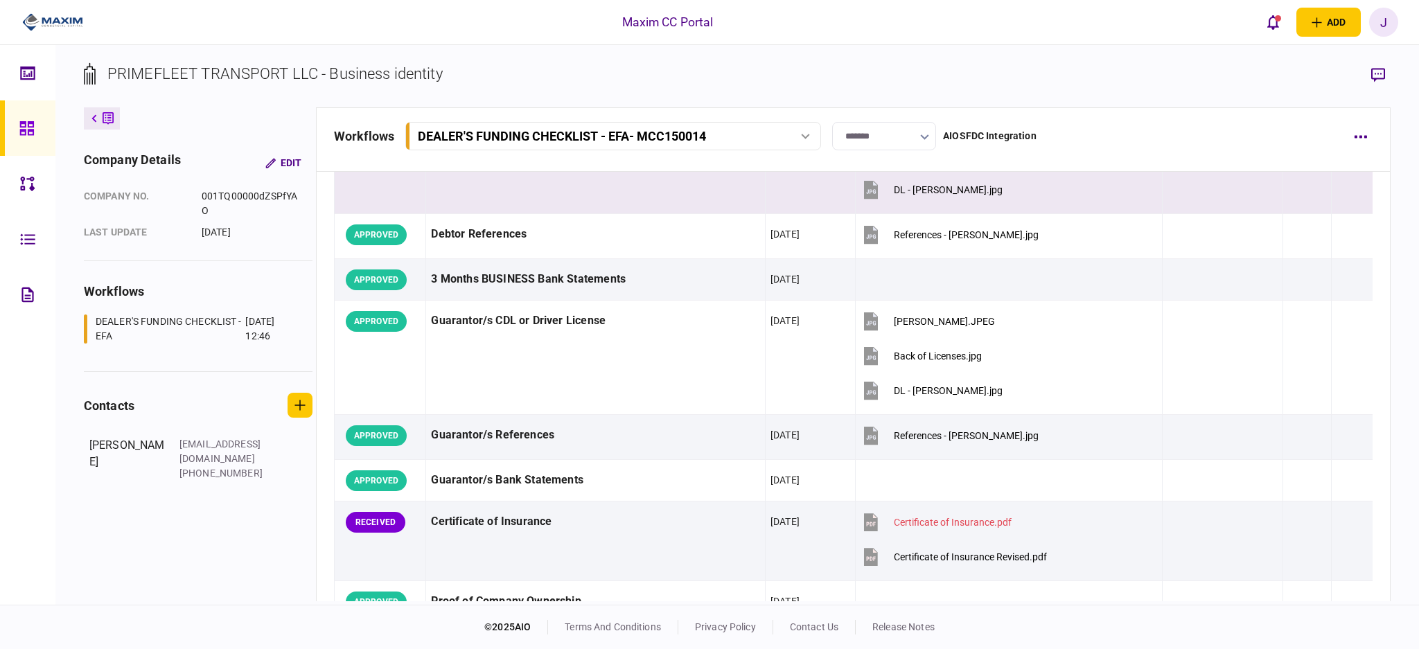
scroll to position [461, 0]
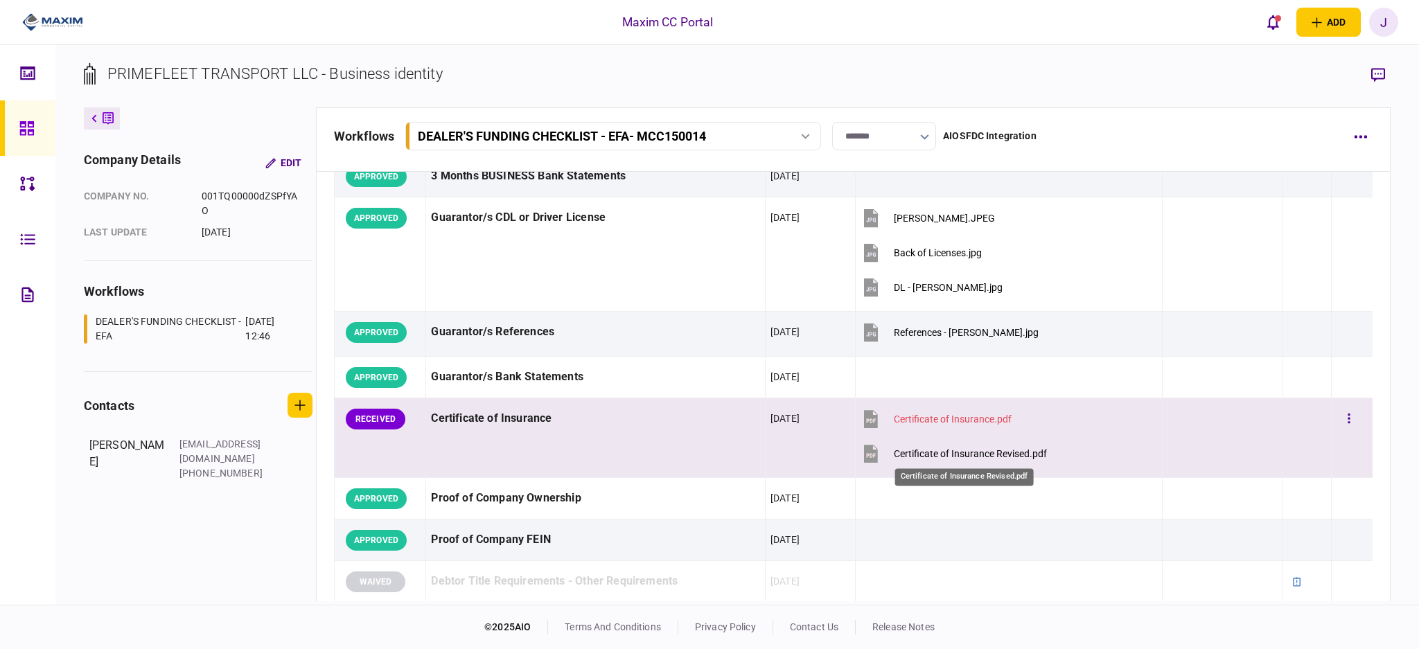
drag, startPoint x: 996, startPoint y: 457, endPoint x: 1003, endPoint y: 458, distance: 7.0
click at [999, 459] on div "Certificate of Insurance Revised.pdf" at bounding box center [964, 473] width 141 height 28
click at [1347, 420] on icon "button" at bounding box center [1348, 418] width 3 height 13
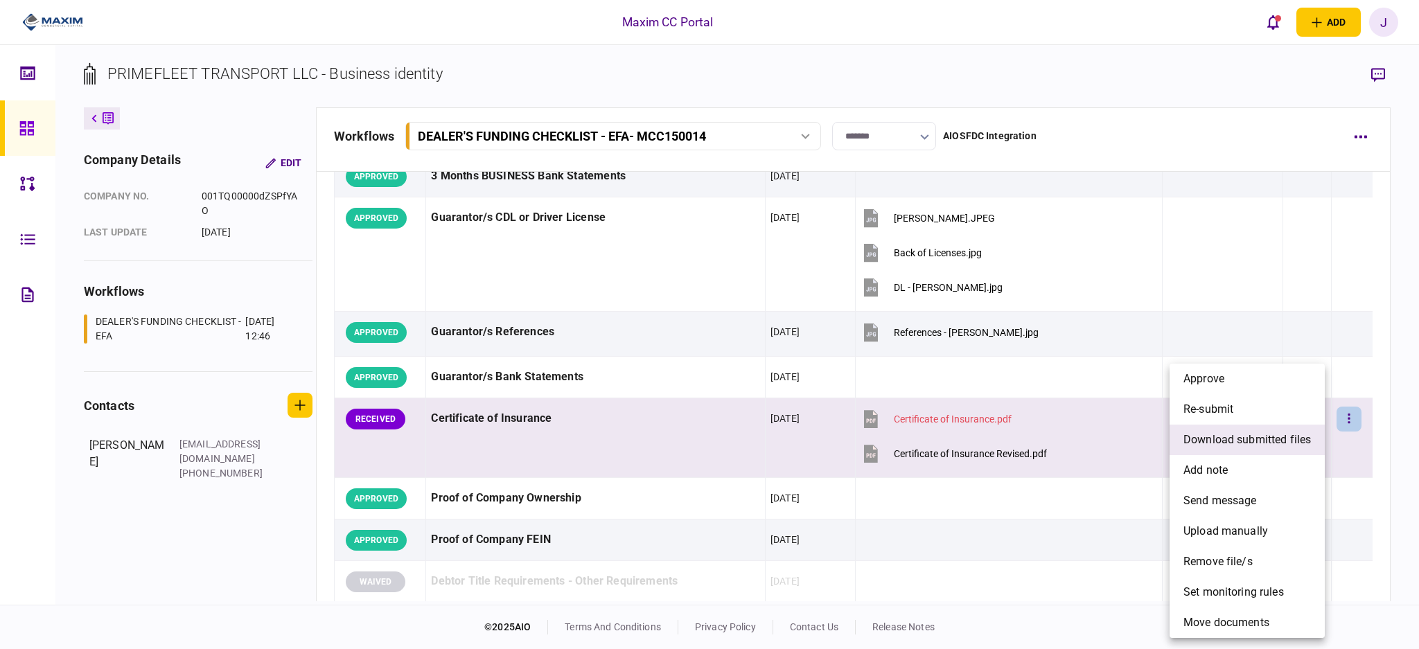
click at [1278, 443] on span "download submitted files" at bounding box center [1246, 440] width 127 height 17
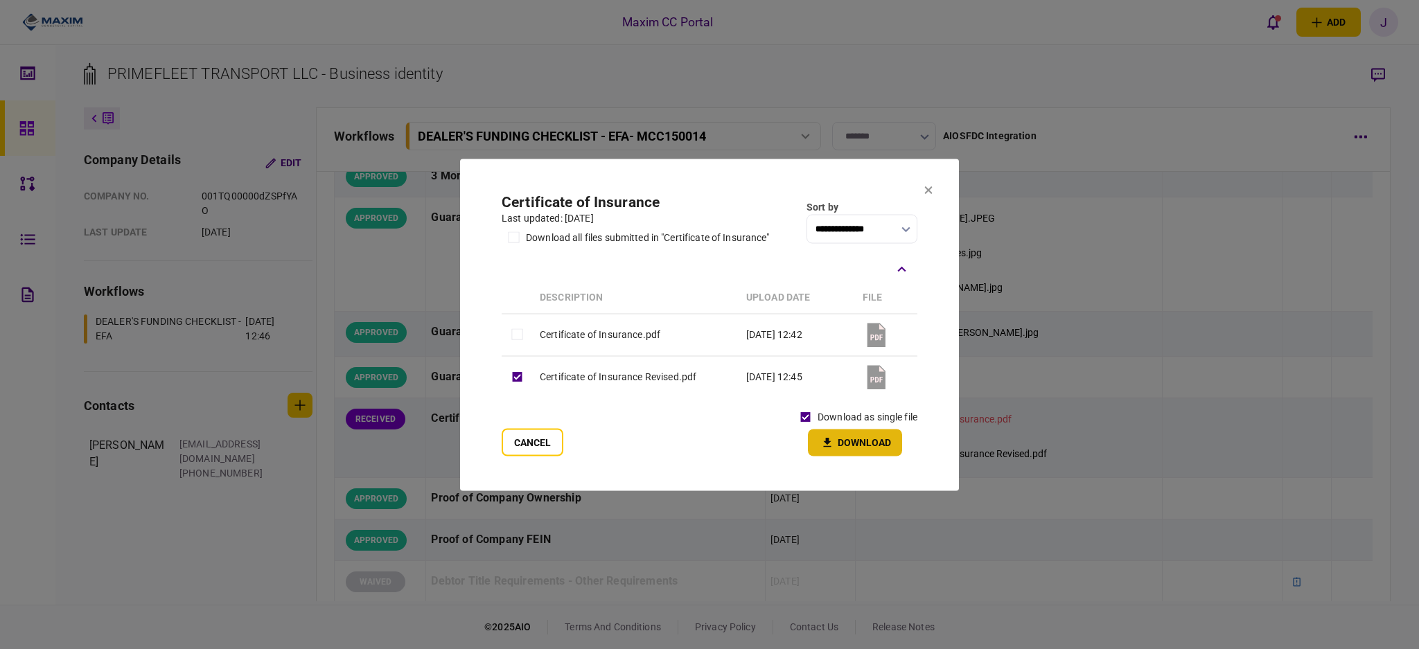
click at [853, 441] on button "Download" at bounding box center [855, 442] width 94 height 27
click at [923, 191] on section "**********" at bounding box center [709, 325] width 499 height 332
click at [926, 191] on icon at bounding box center [929, 190] width 8 height 8
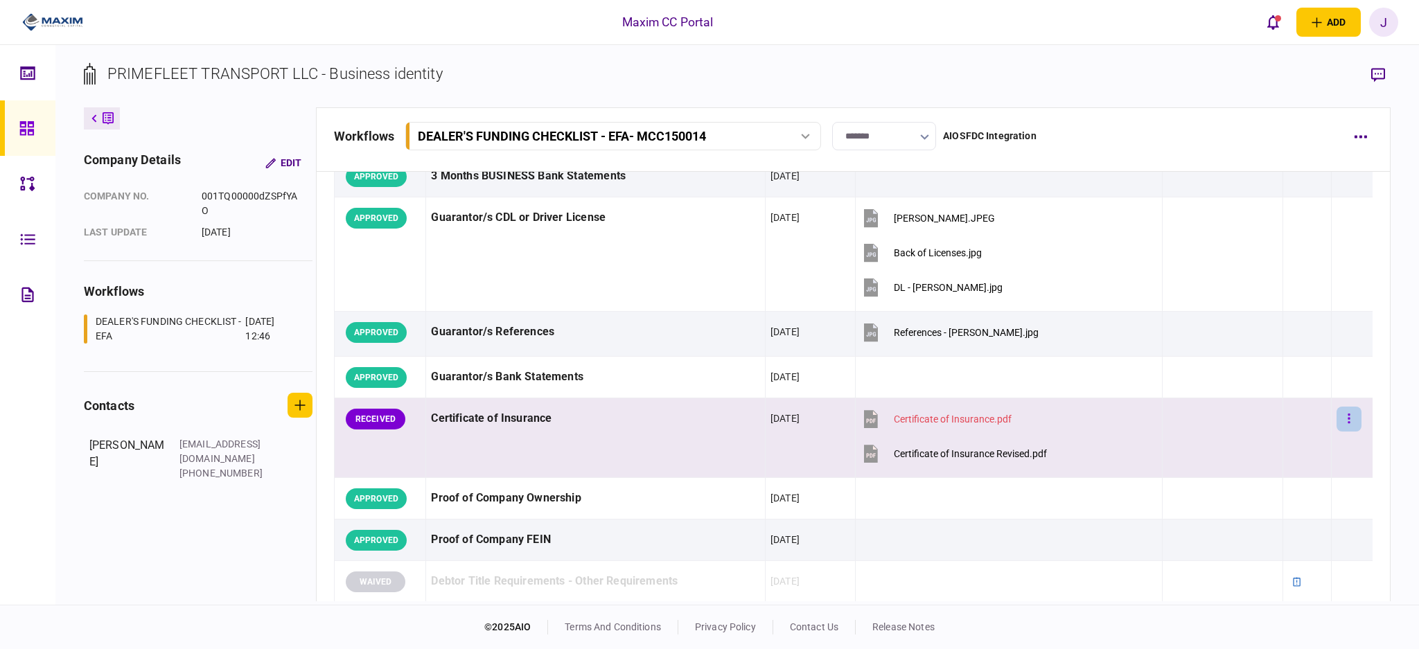
click at [1347, 422] on icon "button" at bounding box center [1348, 419] width 2 height 10
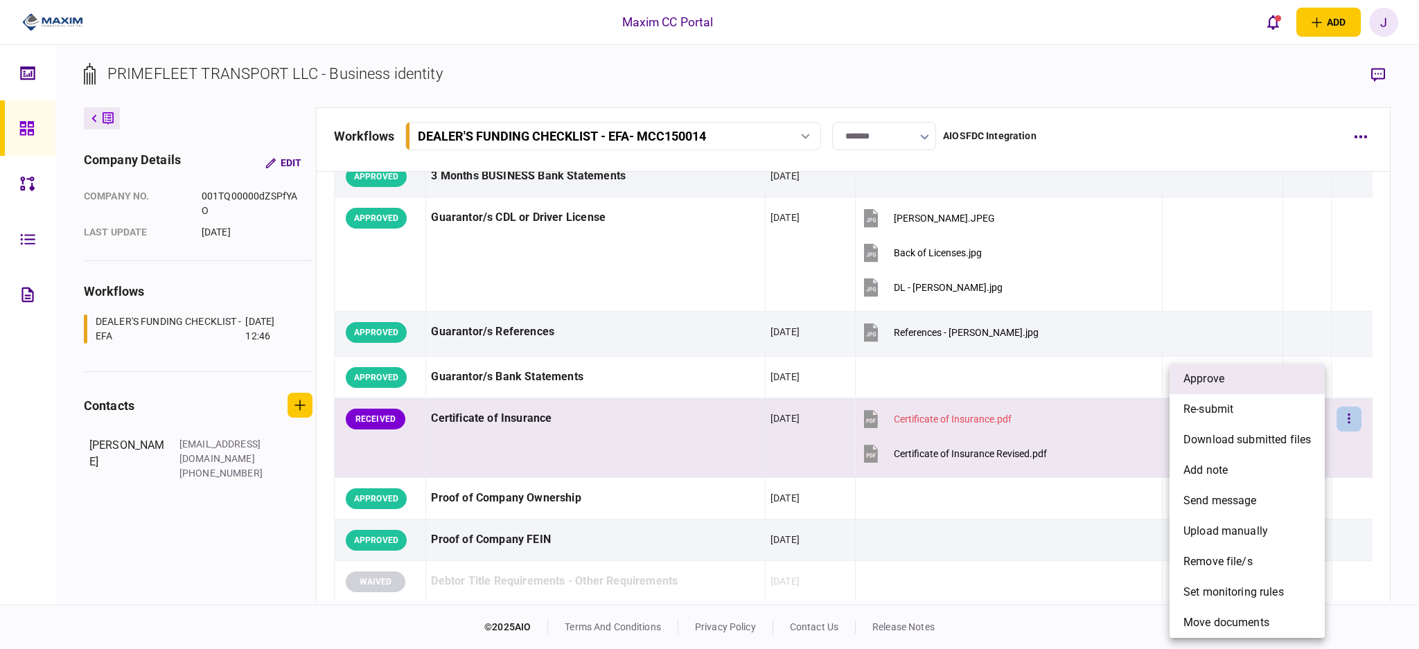
click at [1221, 382] on span "approve" at bounding box center [1203, 379] width 41 height 17
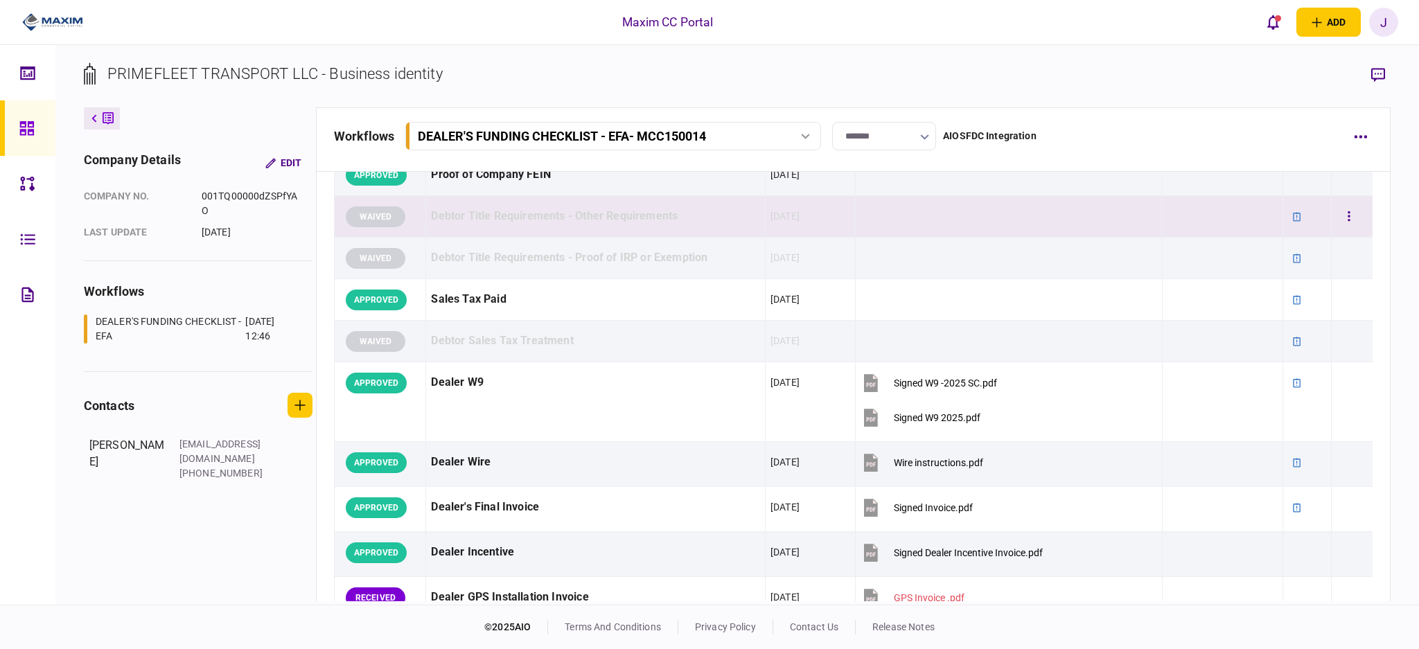
scroll to position [1108, 0]
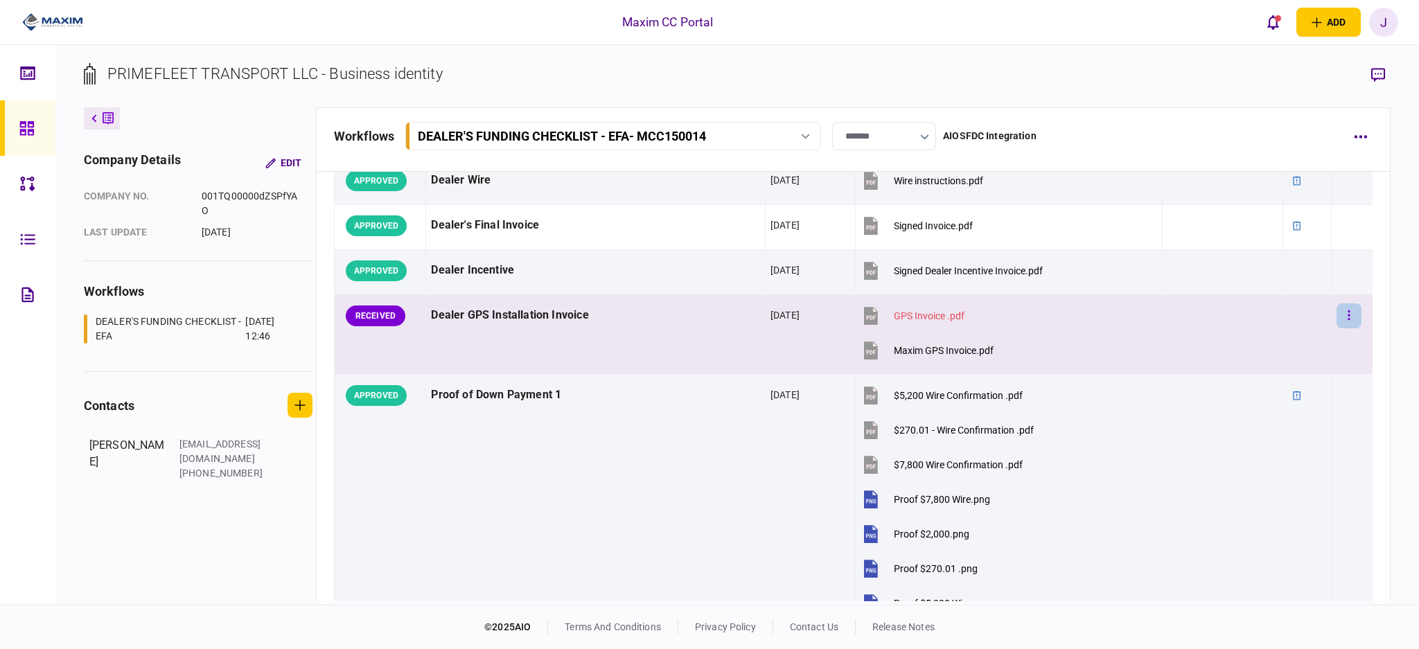
click at [1347, 321] on icon "button" at bounding box center [1348, 315] width 3 height 13
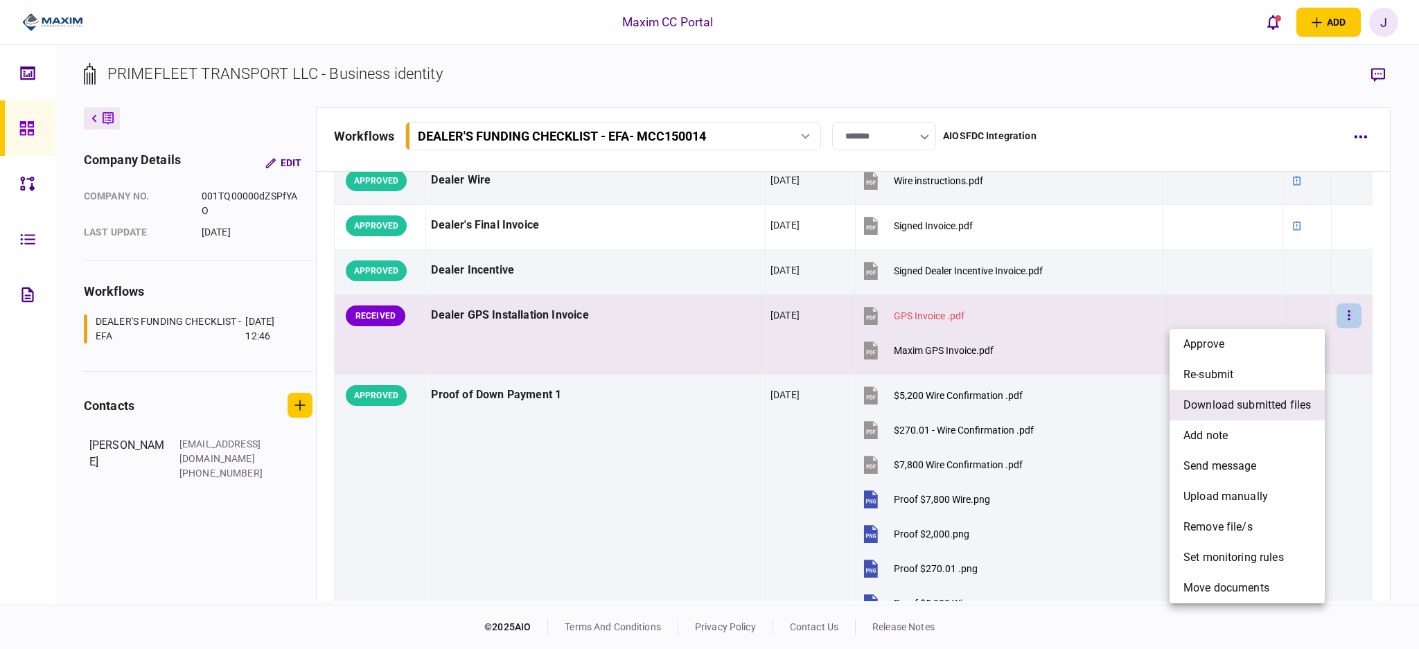
click at [1273, 398] on span "download submitted files" at bounding box center [1246, 405] width 127 height 17
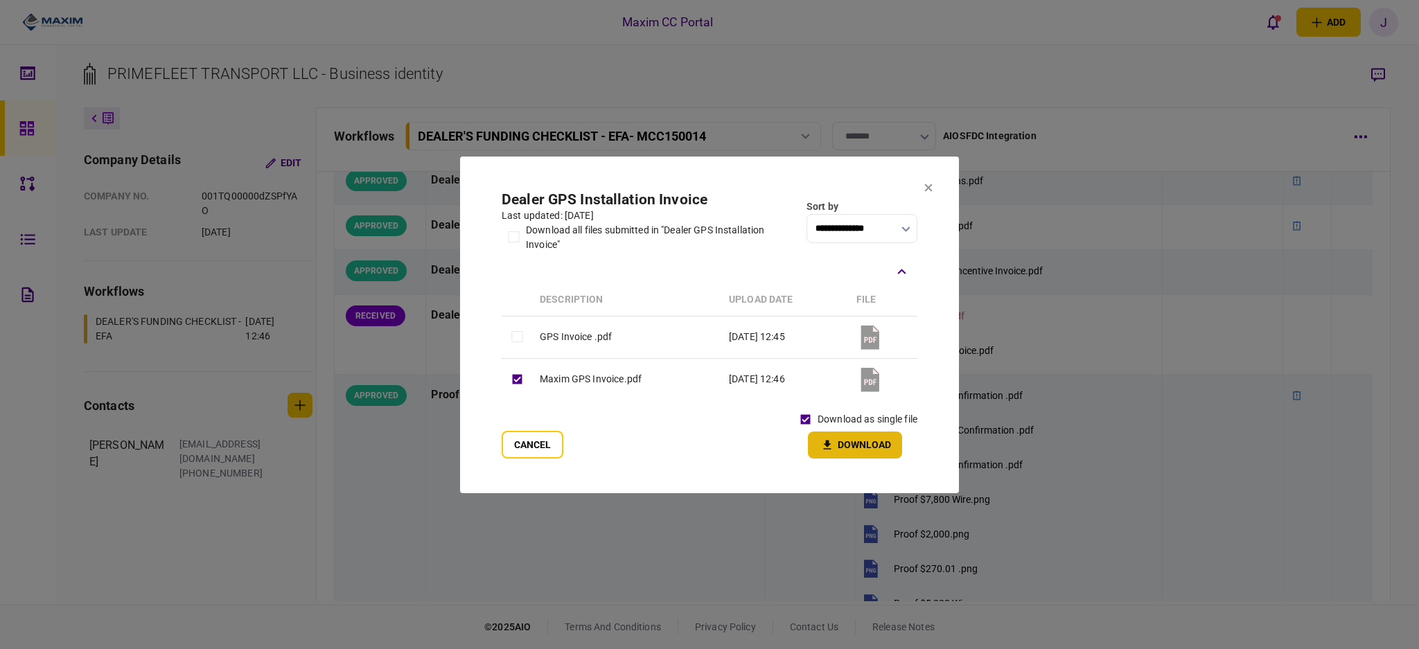
click at [866, 451] on button "Download" at bounding box center [855, 445] width 94 height 27
click at [535, 440] on button "Cancel" at bounding box center [533, 445] width 62 height 28
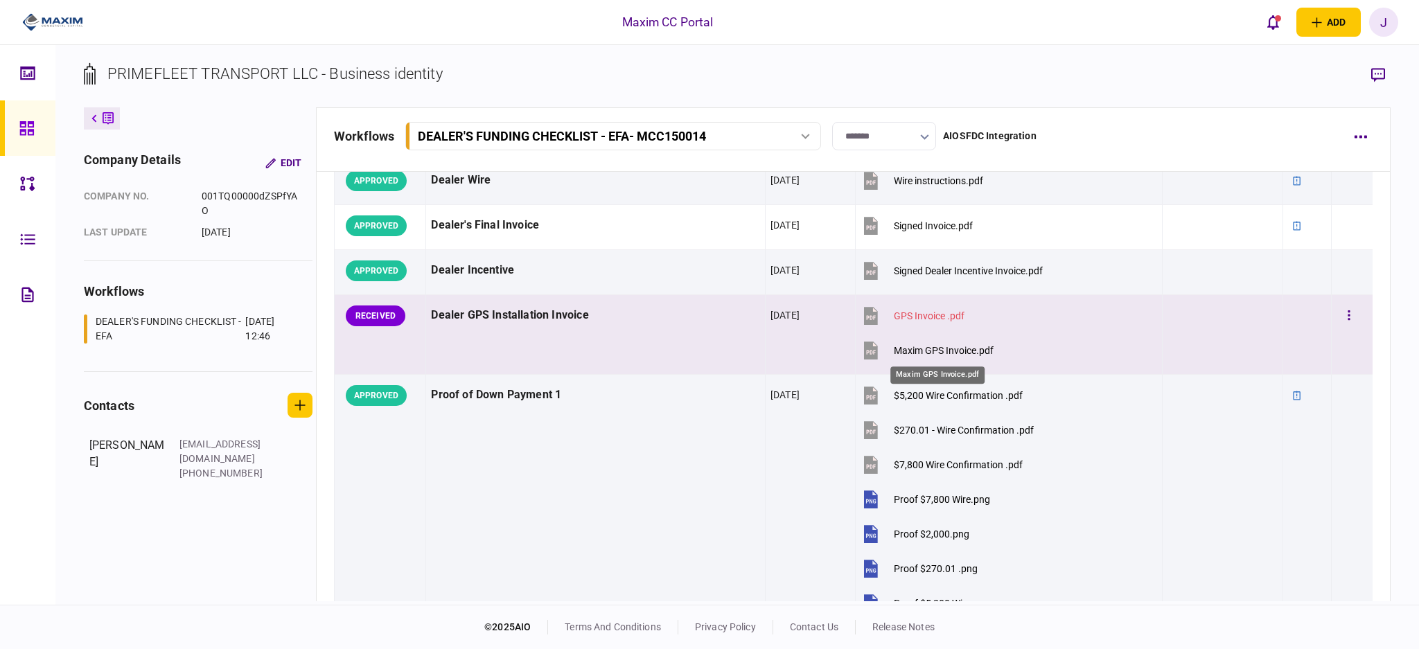
click at [928, 347] on div "Maxim GPS Invoice.pdf" at bounding box center [944, 350] width 100 height 11
click at [1340, 319] on button "button" at bounding box center [1348, 315] width 25 height 25
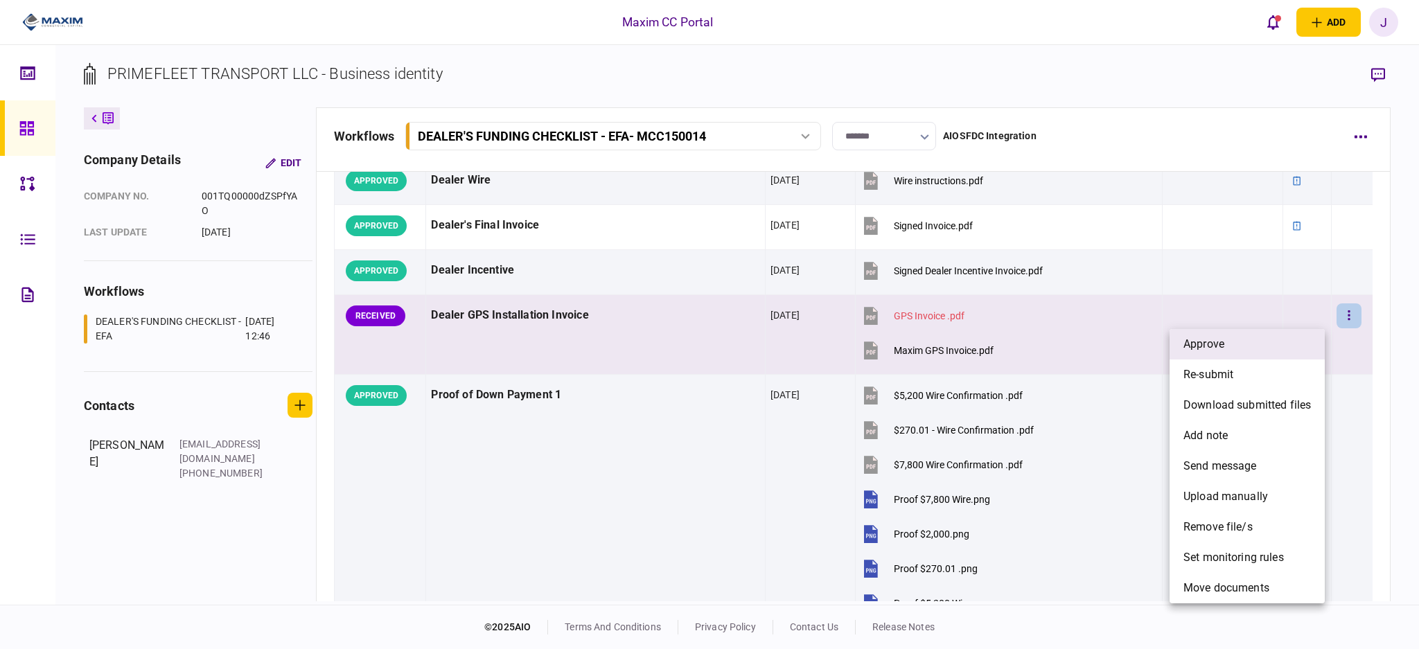
click at [1244, 348] on li "approve" at bounding box center [1246, 344] width 155 height 30
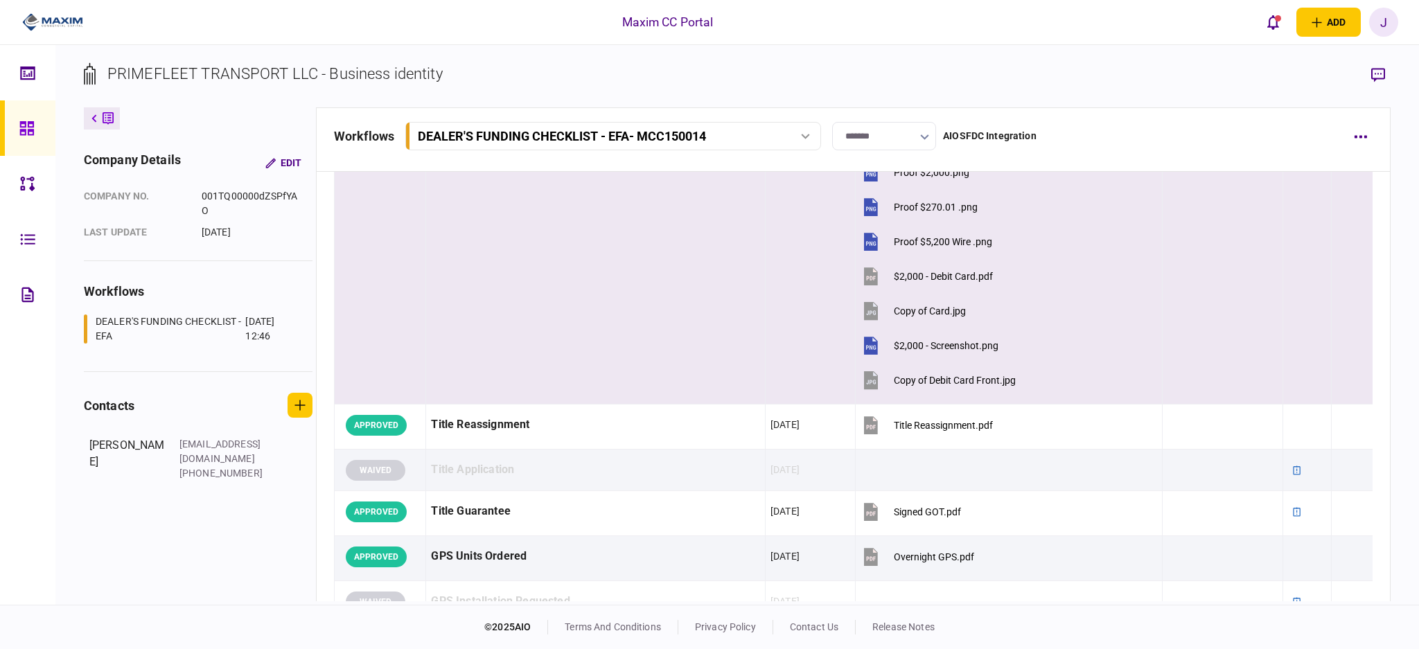
scroll to position [1478, 0]
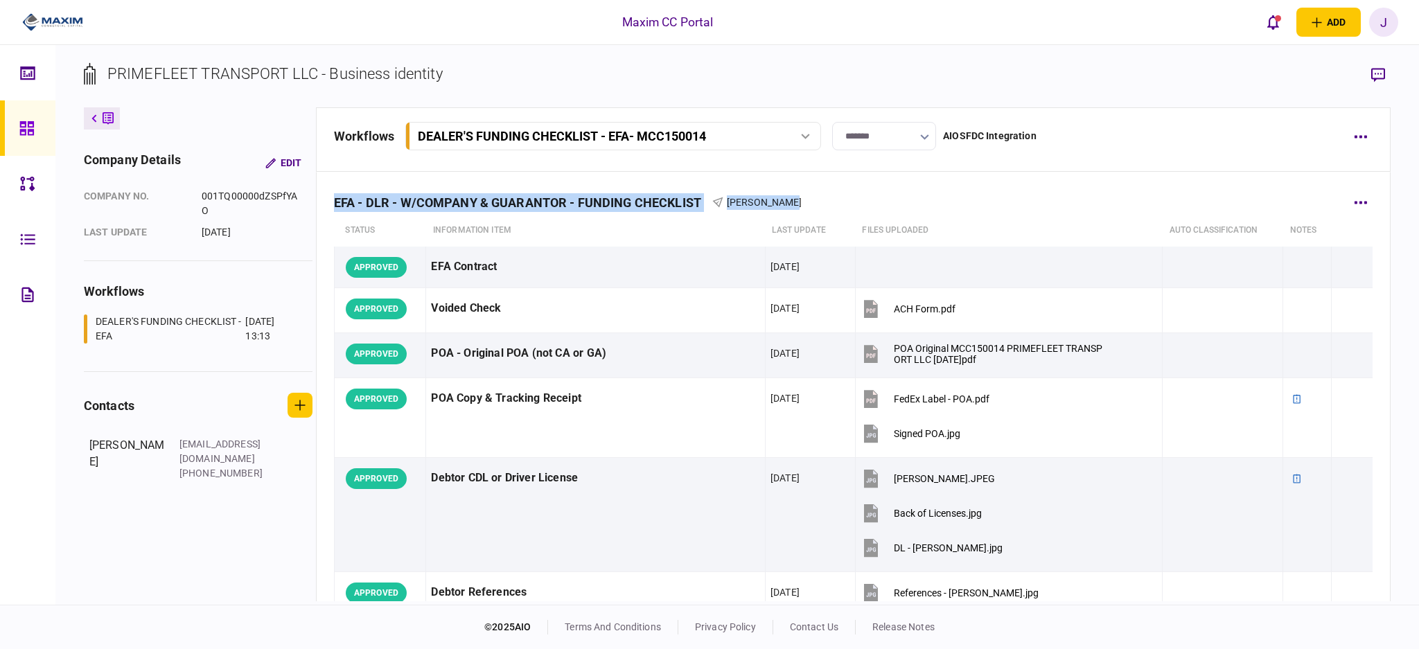
drag, startPoint x: 826, startPoint y: 194, endPoint x: 333, endPoint y: 205, distance: 494.1
click at [526, 90] on section "PRIMEFLEET TRANSPORT LLC - Business identity" at bounding box center [737, 84] width 1307 height 45
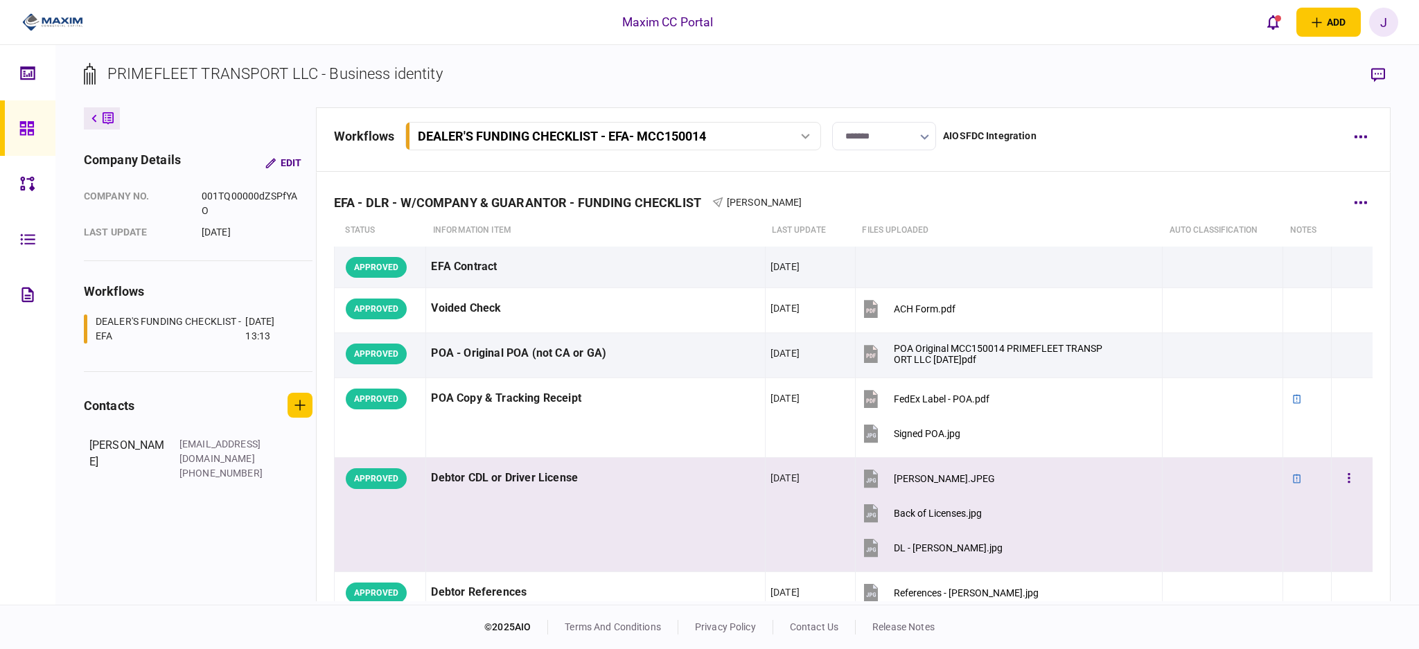
scroll to position [92, 0]
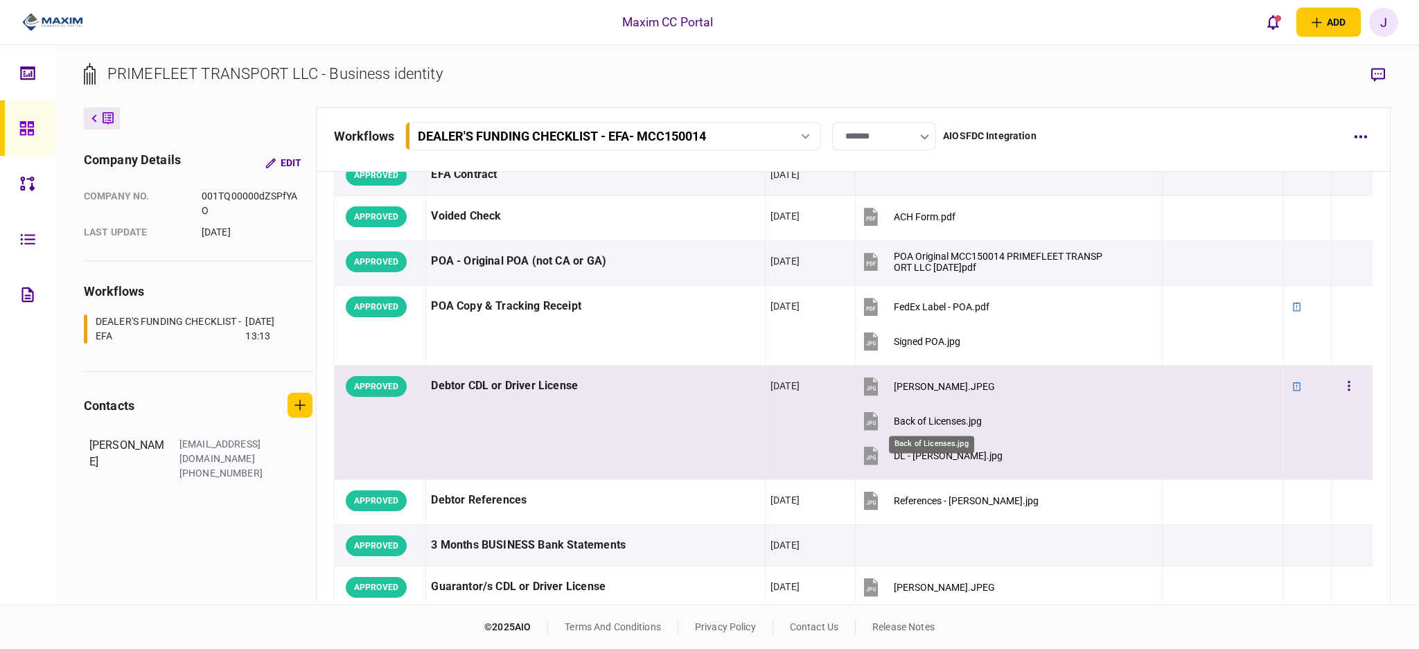
click at [921, 421] on div "Back of Licenses.jpg" at bounding box center [938, 421] width 88 height 11
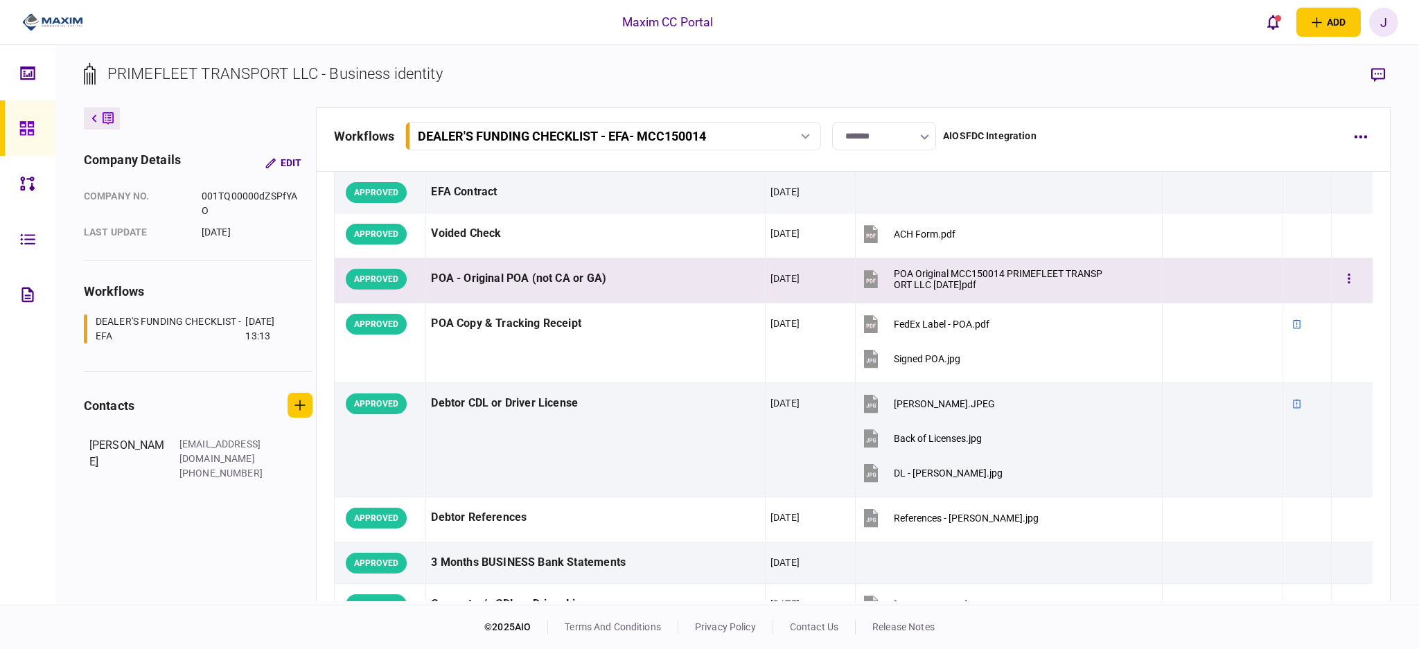
scroll to position [0, 0]
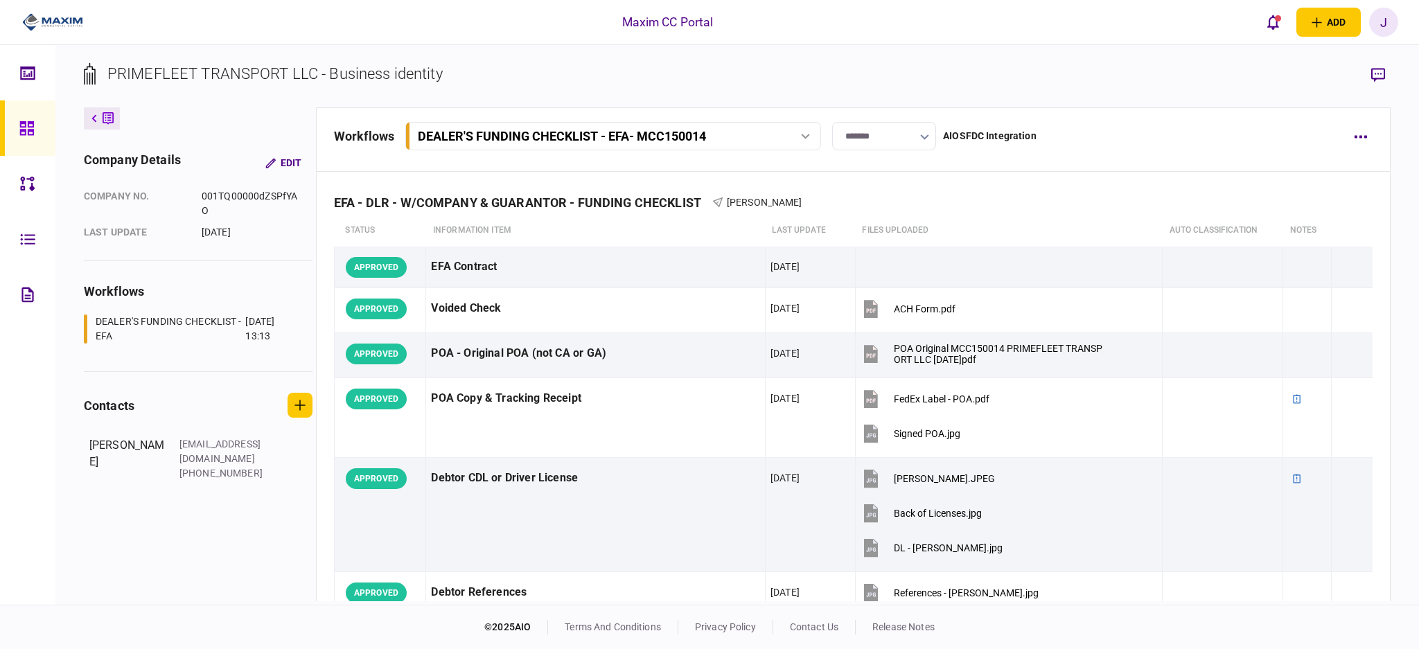
drag, startPoint x: 15, startPoint y: 118, endPoint x: 24, endPoint y: 118, distance: 9.0
click at [15, 118] on link at bounding box center [27, 127] width 55 height 55
